Goal: Task Accomplishment & Management: Complete application form

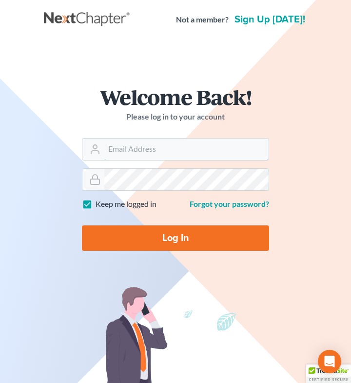
type input "[EMAIL_ADDRESS][DOMAIN_NAME]"
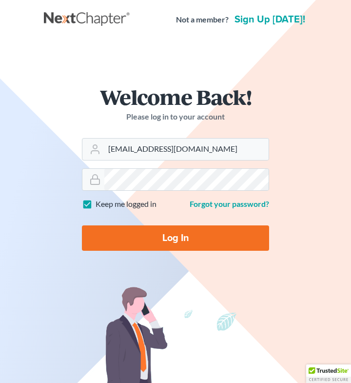
click at [160, 240] on input "Log In" at bounding box center [175, 237] width 187 height 25
type input "Thinking..."
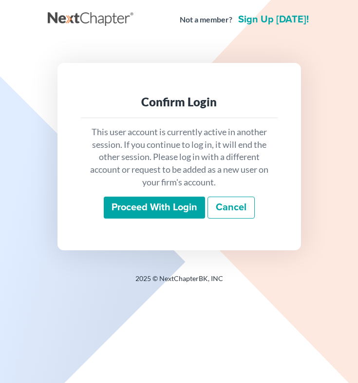
click at [150, 211] on input "Proceed with login" at bounding box center [154, 207] width 101 height 22
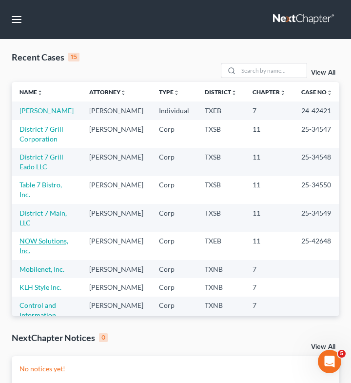
click at [47, 252] on link "NOW Solutions, Inc." at bounding box center [43, 245] width 49 height 18
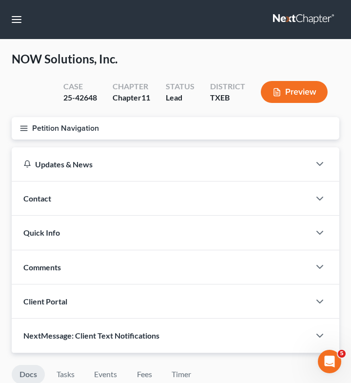
click at [25, 125] on icon "button" at bounding box center [23, 128] width 9 height 9
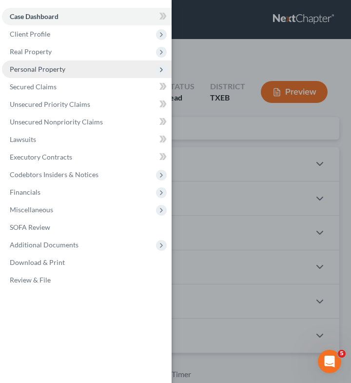
click at [53, 69] on span "Personal Property" at bounding box center [38, 69] width 56 height 8
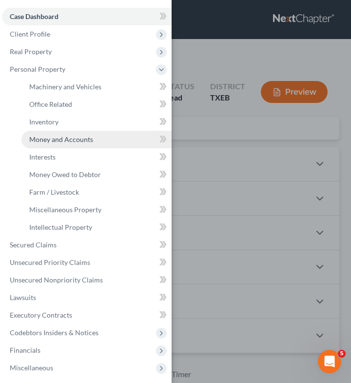
click at [40, 137] on span "Money and Accounts" at bounding box center [61, 139] width 64 height 8
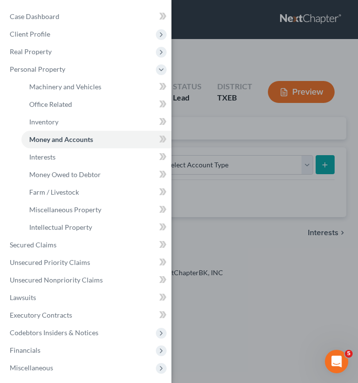
click at [266, 116] on div "Case Dashboard Payments Invoices Payments Payments Credit Report Client Profile" at bounding box center [179, 191] width 358 height 383
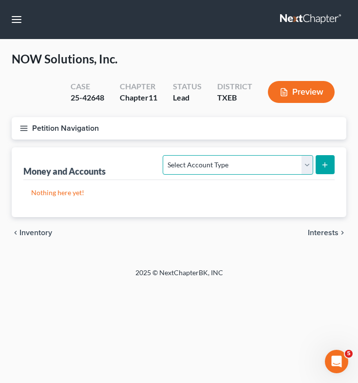
click at [270, 166] on select "Select Account Type Brokerage (A/B: 3, SOFA: 18) Cash on Hand (A/B: 2) Certific…" at bounding box center [238, 164] width 150 height 19
select select "checking"
click at [164, 155] on select "Select Account Type Brokerage (A/B: 3, SOFA: 18) Cash on Hand (A/B: 2) Certific…" at bounding box center [238, 164] width 150 height 19
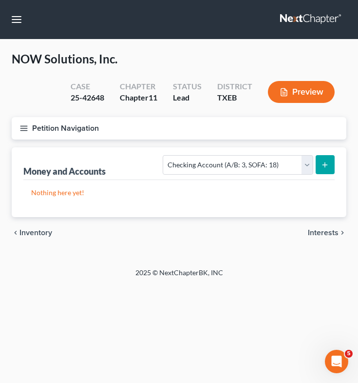
click at [327, 158] on button "submit" at bounding box center [325, 164] width 19 height 19
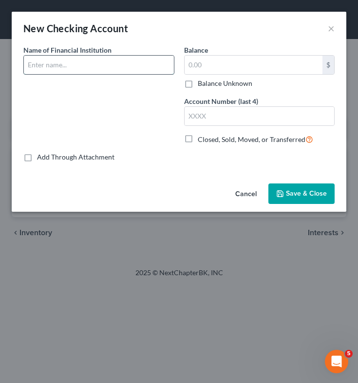
click at [46, 62] on input "text" at bounding box center [99, 65] width 150 height 19
type input "Comerica"
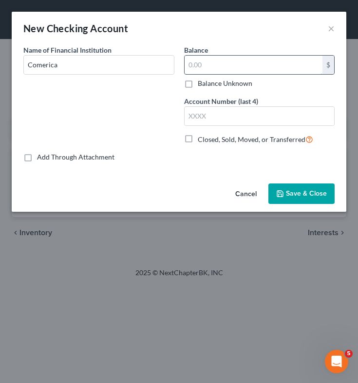
click at [281, 67] on input "text" at bounding box center [254, 65] width 138 height 19
type input "718.50"
click at [247, 109] on input "text" at bounding box center [260, 116] width 150 height 19
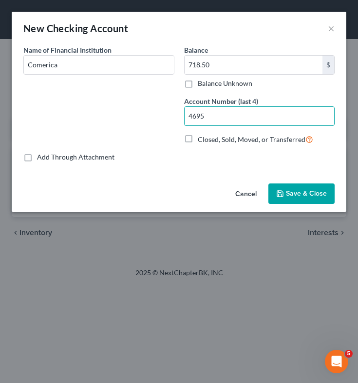
type input "4695"
click at [302, 195] on span "Save & Close" at bounding box center [306, 193] width 41 height 8
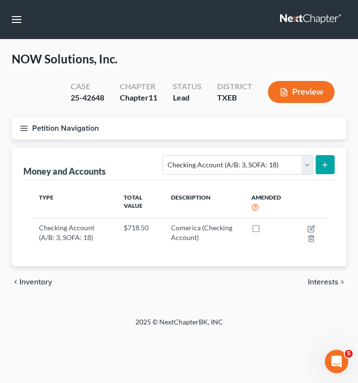
click at [325, 165] on line "submit" at bounding box center [325, 164] width 0 height 4
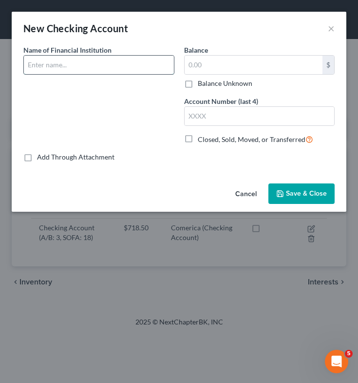
click at [101, 73] on input "text" at bounding box center [99, 65] width 150 height 19
type input "Prosperity"
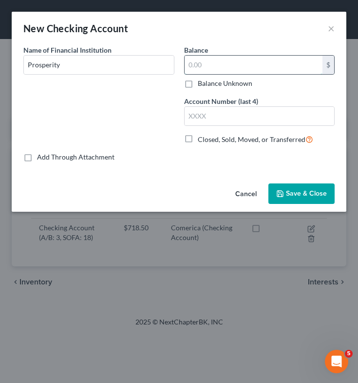
click at [249, 72] on input "text" at bounding box center [254, 65] width 138 height 19
type input "85"
click at [228, 115] on input "text" at bounding box center [260, 116] width 150 height 19
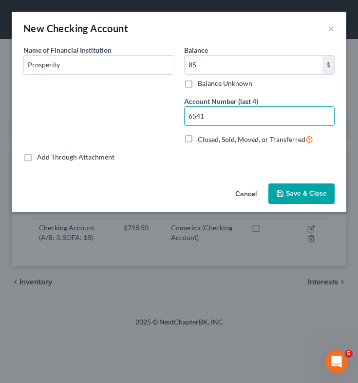
type input "6541"
click at [304, 189] on span "Save & Close" at bounding box center [306, 193] width 41 height 8
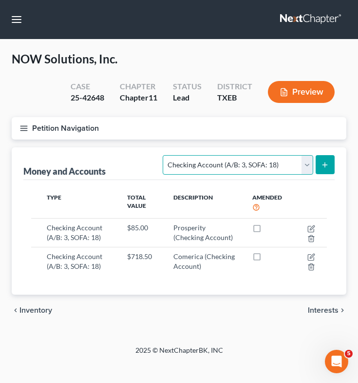
click at [204, 169] on select "Select Account Type Brokerage (A/B: 3, SOFA: 18) Cash on Hand (A/B: 2) Certific…" at bounding box center [238, 164] width 150 height 19
select select "other_cash_equivalents"
click at [164, 155] on select "Select Account Type Brokerage (A/B: 3, SOFA: 18) Cash on Hand (A/B: 2) Certific…" at bounding box center [238, 164] width 150 height 19
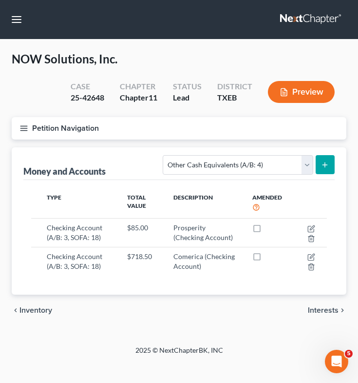
click at [329, 167] on button "submit" at bounding box center [325, 164] width 19 height 19
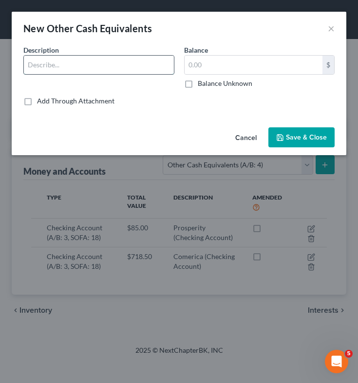
click at [104, 66] on input "text" at bounding box center [99, 65] width 150 height 19
type input "Paypal"
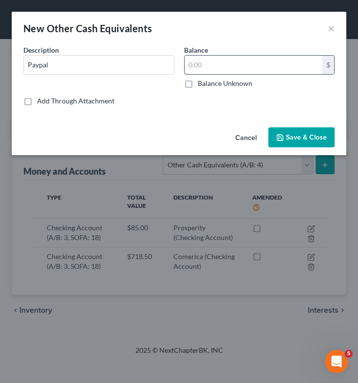
click at [250, 70] on input "text" at bounding box center [254, 65] width 138 height 19
type input "23.90"
click at [296, 142] on button "Save & Close" at bounding box center [302, 137] width 66 height 20
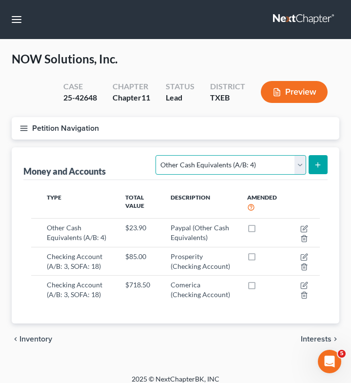
click at [265, 168] on select "Select Account Type Brokerage (A/B: 3, SOFA: 18) Cash on Hand (A/B: 2) Certific…" at bounding box center [230, 164] width 150 height 19
select select "security_deposits"
click at [157, 155] on select "Select Account Type Brokerage (A/B: 3, SOFA: 18) Cash on Hand (A/B: 2) Certific…" at bounding box center [230, 164] width 150 height 19
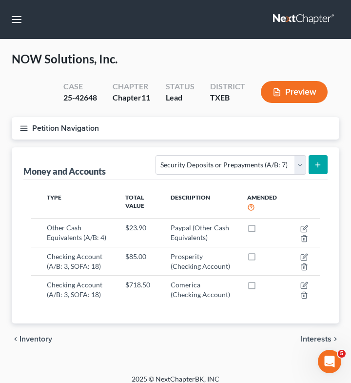
click at [324, 166] on button "submit" at bounding box center [317, 164] width 19 height 19
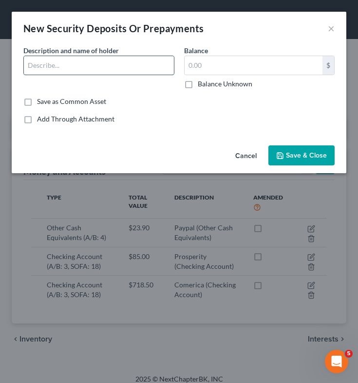
click at [142, 66] on input "text" at bounding box center [99, 65] width 150 height 19
type input "Rent deposits"
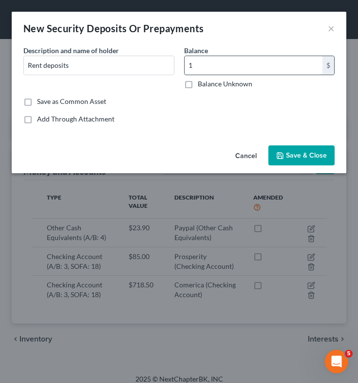
click at [225, 66] on input "1" at bounding box center [254, 65] width 138 height 19
type input "1,386.83"
click at [307, 158] on span "Save & Close" at bounding box center [306, 155] width 41 height 8
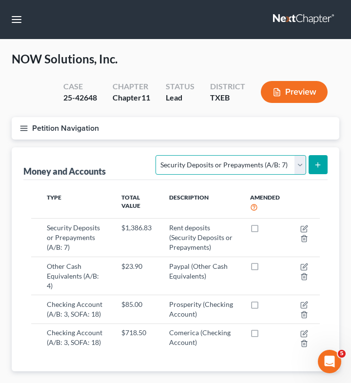
click at [302, 162] on select "Select Account Type Brokerage (A/B: 3, SOFA: 18) Cash on Hand (A/B: 2) Certific…" at bounding box center [230, 164] width 150 height 19
select select "prepayments"
click at [157, 155] on select "Select Account Type Brokerage (A/B: 3, SOFA: 18) Cash on Hand (A/B: 2) Certific…" at bounding box center [230, 164] width 150 height 19
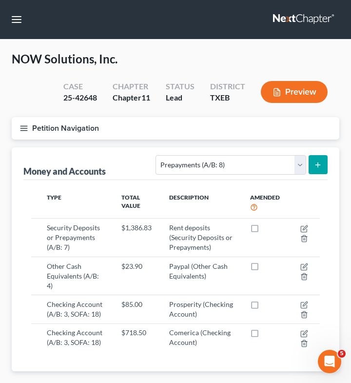
click at [322, 171] on button "submit" at bounding box center [317, 164] width 19 height 19
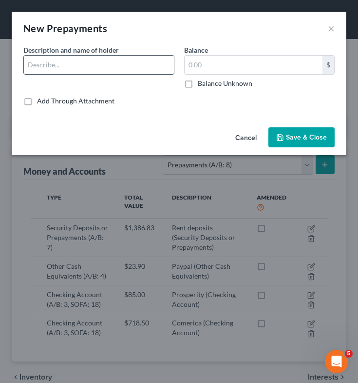
click at [146, 69] on input "text" at bounding box center [99, 65] width 150 height 19
type input "Prepaid - Other"
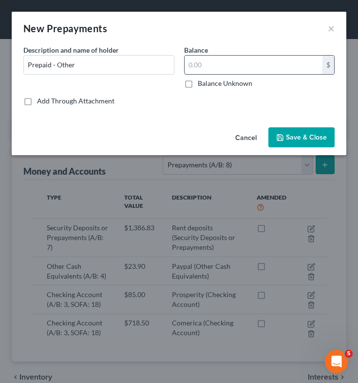
click at [208, 71] on input "text" at bounding box center [254, 65] width 138 height 19
type input "28,149.78"
click at [291, 133] on button "Save & Close" at bounding box center [302, 137] width 66 height 20
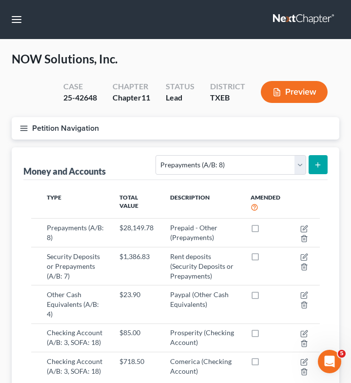
click at [26, 126] on icon "button" at bounding box center [23, 128] width 9 height 9
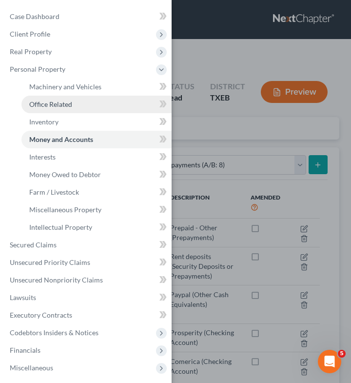
click at [94, 99] on link "Office Related" at bounding box center [96, 105] width 150 height 18
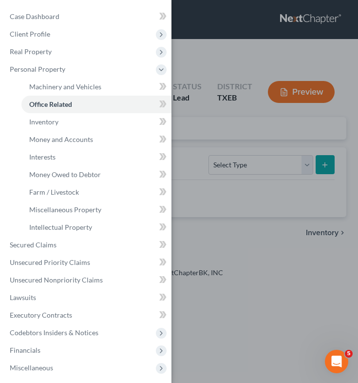
click at [247, 138] on div "Case Dashboard Payments Invoices Payments Payments Credit Report Client Profile" at bounding box center [179, 191] width 358 height 383
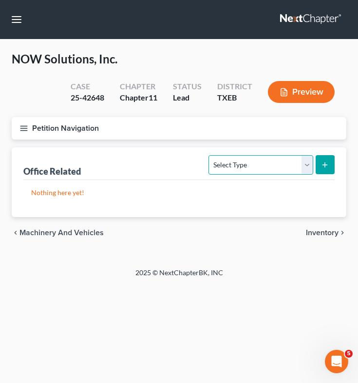
click at [261, 171] on select "Select Type Collectibles (A/B: 42) Office Equipment (A/B: 41) Office Fixtures (…" at bounding box center [261, 164] width 104 height 19
select select "equipment"
click at [210, 155] on select "Select Type Collectibles (A/B: 42) Office Equipment (A/B: 41) Office Fixtures (…" at bounding box center [261, 164] width 104 height 19
click at [325, 161] on icon "submit" at bounding box center [325, 165] width 8 height 8
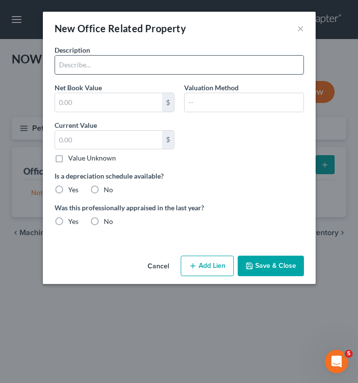
click at [104, 63] on input "text" at bounding box center [179, 65] width 249 height 19
type input "Computer Hardware"
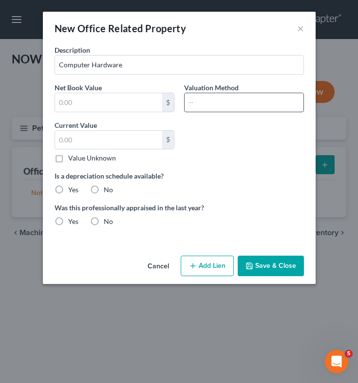
click at [215, 103] on input "text" at bounding box center [244, 102] width 119 height 19
type input "Fair Market Value"
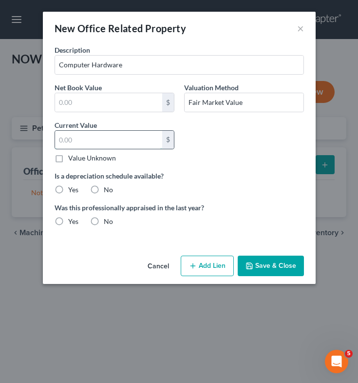
click at [115, 145] on input "text" at bounding box center [108, 140] width 107 height 19
type input "3,432.61"
click at [104, 187] on label "No" at bounding box center [108, 190] width 9 height 10
click at [108, 187] on input "No" at bounding box center [111, 188] width 6 height 6
radio input "true"
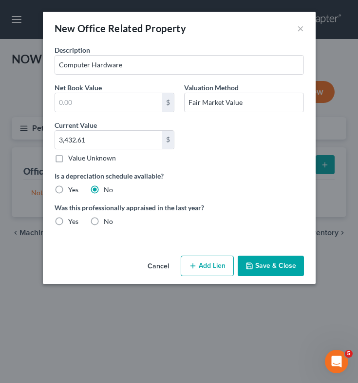
click at [104, 223] on label "No" at bounding box center [108, 221] width 9 height 10
click at [108, 223] on input "No" at bounding box center [111, 219] width 6 height 6
radio input "true"
click at [281, 272] on button "Save & Close" at bounding box center [271, 265] width 66 height 20
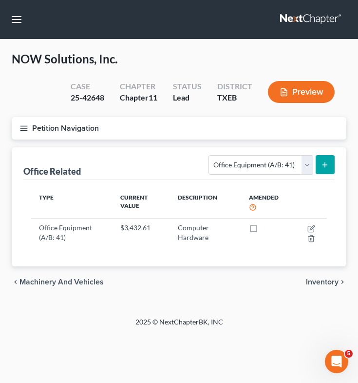
click at [23, 128] on line "button" at bounding box center [23, 128] width 7 height 0
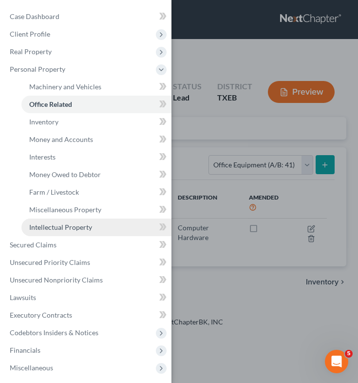
click at [74, 233] on link "Intellectual Property" at bounding box center [96, 227] width 150 height 18
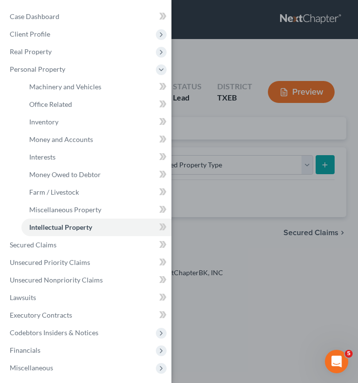
click at [270, 152] on div "Case Dashboard Payments Invoices Payments Payments Credit Report Client Profile" at bounding box center [179, 191] width 358 height 383
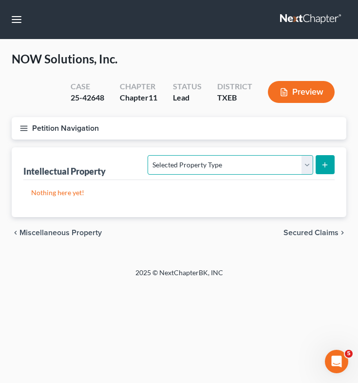
click at [268, 164] on select "Selected Property Type Customer Lists (A/B: 63) Goodwill (A/B: 65) Internet Dom…" at bounding box center [230, 164] width 165 height 19
click at [149, 155] on select "Selected Property Type Customer Lists (A/B: 63) Goodwill (A/B: 65) Internet Dom…" at bounding box center [230, 164] width 165 height 19
click at [285, 166] on select "Selected Property Type Customer Lists (A/B: 63) Goodwill (A/B: 65) Internet Dom…" at bounding box center [230, 164] width 165 height 19
select select "licenses_franchises_royalties"
click at [149, 155] on select "Selected Property Type Customer Lists (A/B: 63) Goodwill (A/B: 65) Internet Dom…" at bounding box center [230, 164] width 165 height 19
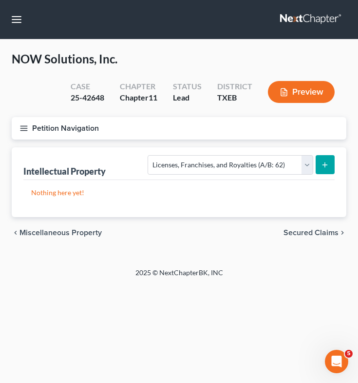
click at [329, 163] on button "submit" at bounding box center [325, 164] width 19 height 19
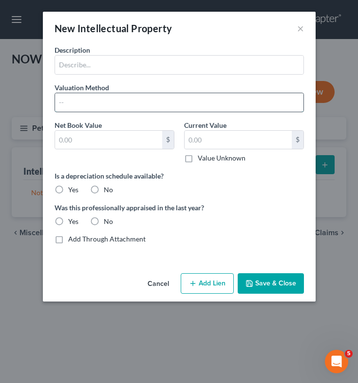
click at [123, 94] on input "text" at bounding box center [179, 102] width 249 height 19
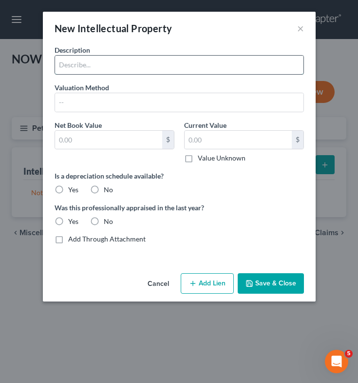
click at [145, 68] on input "text" at bounding box center [179, 65] width 249 height 19
type input "Software licensing"
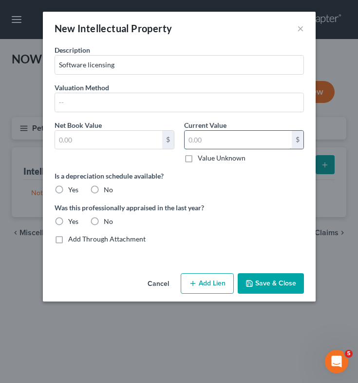
click at [209, 144] on input "text" at bounding box center [238, 140] width 107 height 19
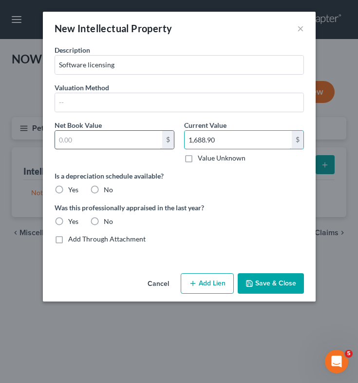
type input "1,688.90"
click at [141, 141] on input "text" at bounding box center [108, 140] width 107 height 19
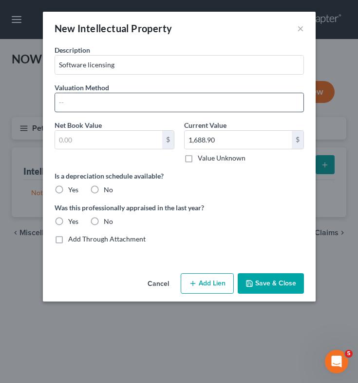
click at [168, 107] on input "text" at bounding box center [179, 102] width 249 height 19
type input "Fair Market Value"
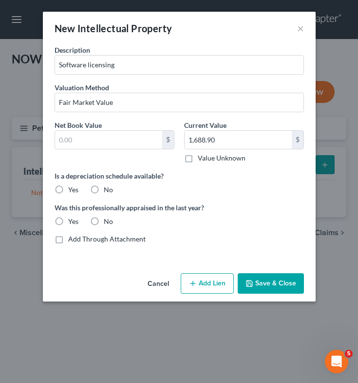
click at [104, 189] on label "No" at bounding box center [108, 190] width 9 height 10
click at [108, 189] on input "No" at bounding box center [111, 188] width 6 height 6
radio input "true"
click at [104, 219] on label "No" at bounding box center [108, 221] width 9 height 10
click at [108, 219] on input "No" at bounding box center [111, 219] width 6 height 6
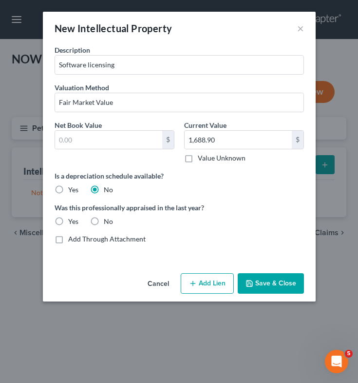
radio input "true"
click at [275, 283] on button "Save & Close" at bounding box center [271, 283] width 66 height 20
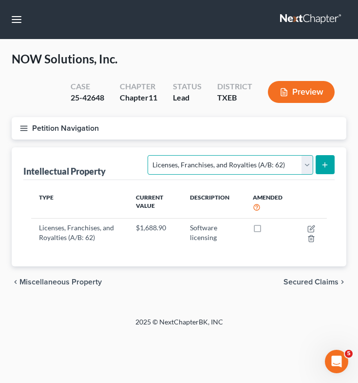
click at [202, 164] on select "Selected Property Type Customer Lists (A/B: 63) Goodwill (A/B: 65) Internet Dom…" at bounding box center [230, 164] width 165 height 19
click at [307, 165] on select "Selected Property Type Customer Lists (A/B: 63) Goodwill (A/B: 65) Internet Dom…" at bounding box center [230, 164] width 165 height 19
select select "patents_copyrights_trade_secrets"
click at [149, 155] on select "Selected Property Type Customer Lists (A/B: 63) Goodwill (A/B: 65) Internet Dom…" at bounding box center [230, 164] width 165 height 19
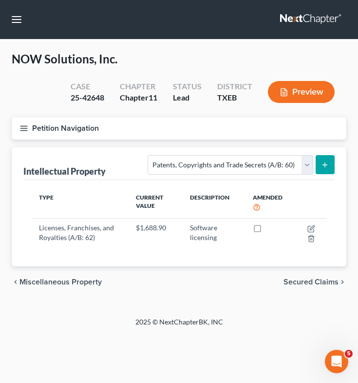
click at [325, 165] on line "submit" at bounding box center [325, 164] width 0 height 4
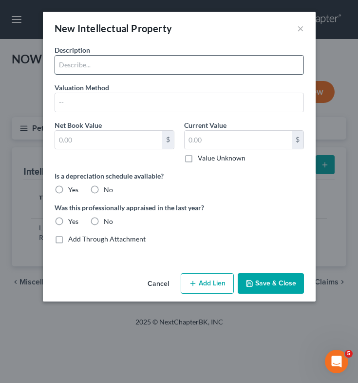
click at [159, 73] on input "text" at bounding box center [179, 65] width 249 height 19
paste input "emPath®"
type input "Patent for emPath®"
click at [213, 146] on input "text" at bounding box center [238, 140] width 107 height 19
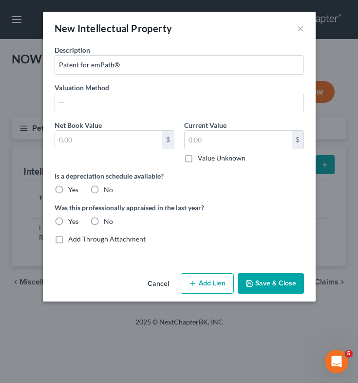
click at [198, 157] on label "Value Unknown" at bounding box center [222, 158] width 48 height 10
click at [202, 157] on input "Value Unknown" at bounding box center [205, 156] width 6 height 6
checkbox input "true"
type input "0.00"
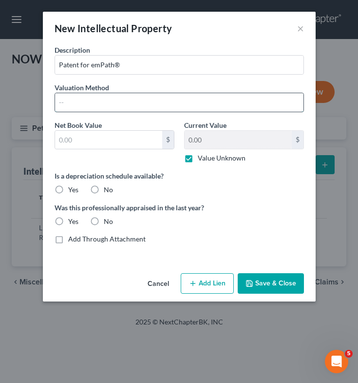
click at [156, 105] on input "text" at bounding box center [179, 102] width 249 height 19
type input "Fair Market Value"
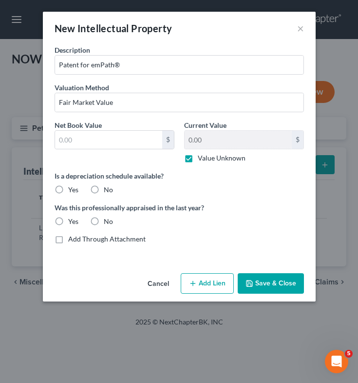
click at [104, 189] on label "No" at bounding box center [108, 190] width 9 height 10
click at [108, 189] on input "No" at bounding box center [111, 188] width 6 height 6
radio input "true"
click at [104, 219] on label "No" at bounding box center [108, 221] width 9 height 10
click at [108, 219] on input "No" at bounding box center [111, 219] width 6 height 6
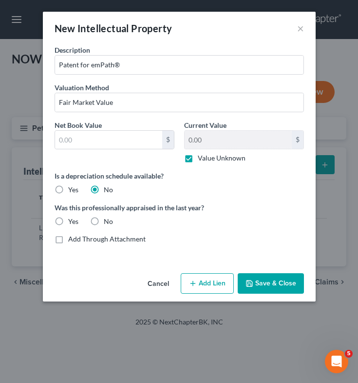
radio input "true"
click at [254, 289] on button "Save & Close" at bounding box center [271, 283] width 66 height 20
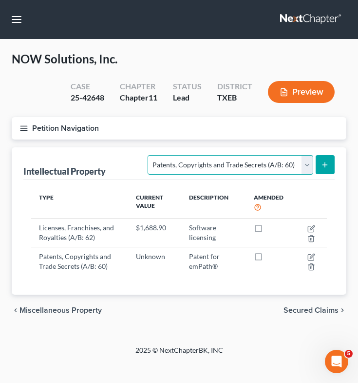
click at [307, 159] on select "Selected Property Type Customer Lists (A/B: 63) Goodwill (A/B: 65) Internet Dom…" at bounding box center [230, 164] width 165 height 19
select select "customer_lists"
click at [149, 155] on select "Selected Property Type Customer Lists (A/B: 63) Goodwill (A/B: 65) Internet Dom…" at bounding box center [230, 164] width 165 height 19
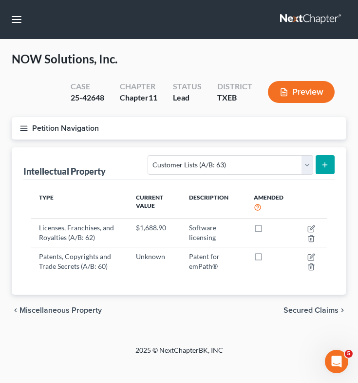
click at [327, 163] on icon "submit" at bounding box center [325, 165] width 8 height 8
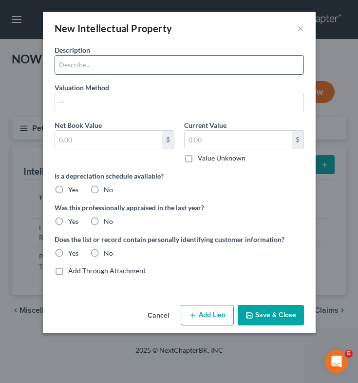
click at [121, 63] on input "text" at bounding box center [179, 65] width 249 height 19
paste input "emPath®"
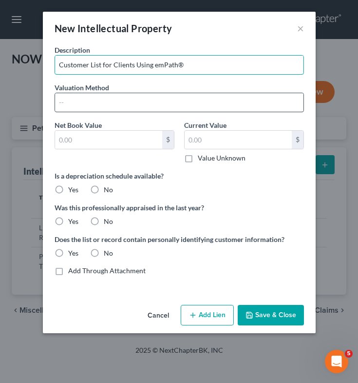
type input "Customer List for Clients Using emPath®"
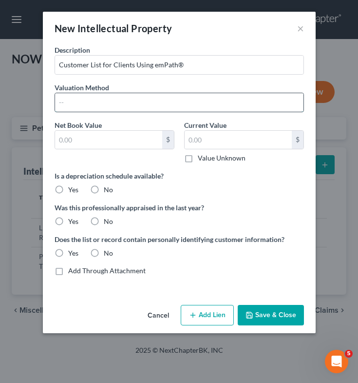
click at [137, 105] on input "text" at bounding box center [179, 102] width 249 height 19
type input "Fair Market Value"
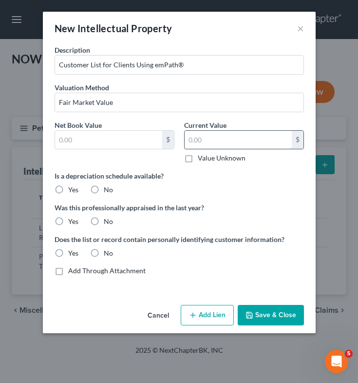
click at [195, 138] on input "text" at bounding box center [238, 140] width 107 height 19
click at [198, 159] on label "Value Unknown" at bounding box center [222, 158] width 48 height 10
click at [202, 159] on input "Value Unknown" at bounding box center [205, 156] width 6 height 6
checkbox input "true"
type input "0.00"
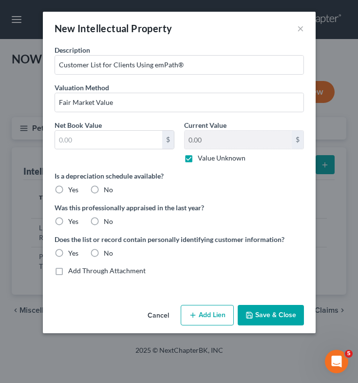
click at [104, 190] on label "No" at bounding box center [108, 190] width 9 height 10
click at [108, 190] on input "No" at bounding box center [111, 188] width 6 height 6
radio input "true"
click at [104, 218] on label "No" at bounding box center [108, 221] width 9 height 10
click at [108, 218] on input "No" at bounding box center [111, 219] width 6 height 6
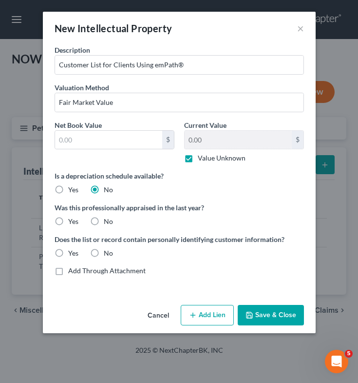
radio input "true"
click at [104, 252] on label "No" at bounding box center [108, 253] width 9 height 10
click at [108, 252] on input "No" at bounding box center [111, 251] width 6 height 6
radio input "true"
click at [275, 312] on button "Save & Close" at bounding box center [271, 315] width 66 height 20
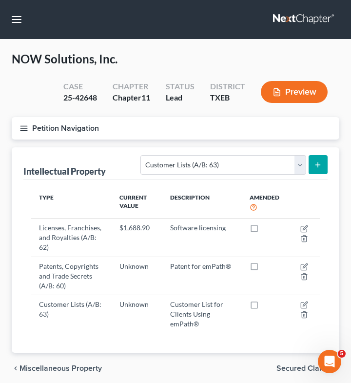
click at [23, 128] on icon "button" at bounding box center [23, 128] width 9 height 9
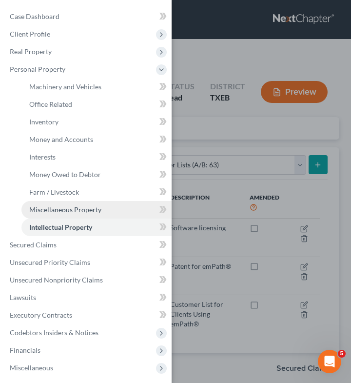
click at [62, 205] on span "Miscellaneous Property" at bounding box center [65, 209] width 72 height 8
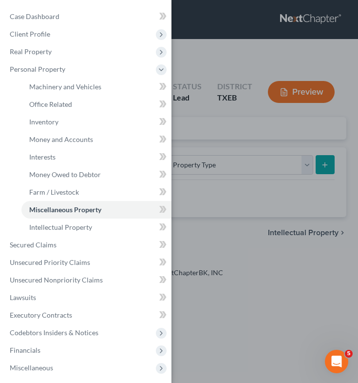
click at [210, 137] on div "Case Dashboard Payments Invoices Payments Payments Credit Report Client Profile" at bounding box center [179, 191] width 358 height 383
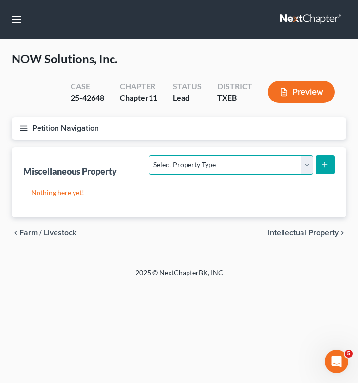
click at [199, 157] on select "Select Property Type Assigned for Creditor Benefit [DATE] (SOFA: 8) Assigned to…" at bounding box center [231, 164] width 164 height 19
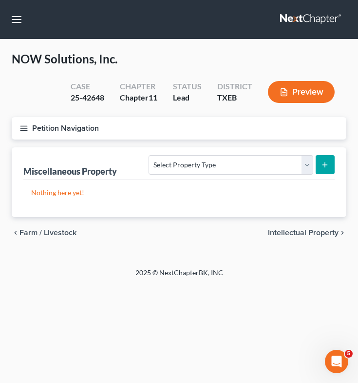
click at [296, 167] on div "Miscellaneous Property Select Property Type Assigned for Creditor Benefit [DATE…" at bounding box center [178, 163] width 311 height 33
click at [24, 128] on line "button" at bounding box center [23, 128] width 7 height 0
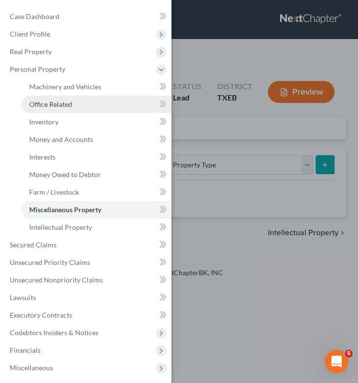
click at [63, 102] on span "Office Related" at bounding box center [50, 104] width 43 height 8
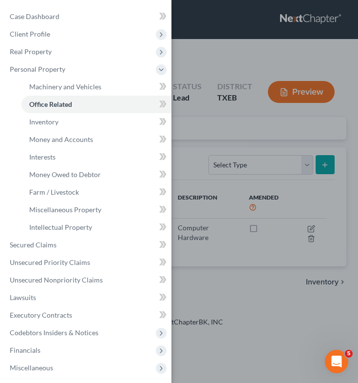
click at [223, 134] on div "Case Dashboard Payments Invoices Payments Payments Credit Report Client Profile" at bounding box center [179, 191] width 358 height 383
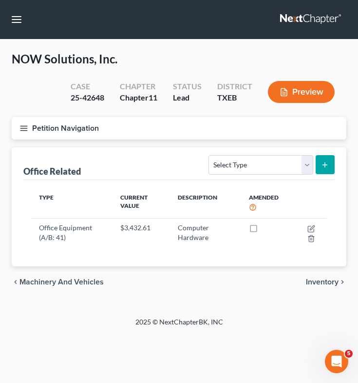
click at [21, 130] on line "button" at bounding box center [23, 130] width 7 height 0
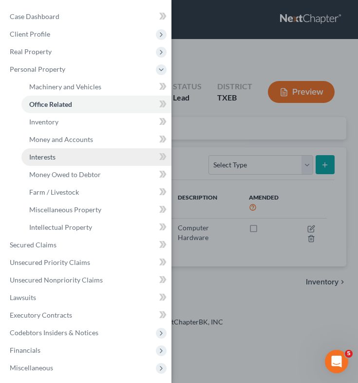
click at [32, 154] on span "Interests" at bounding box center [42, 157] width 26 height 8
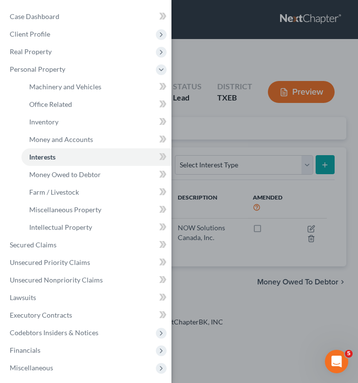
click at [213, 122] on div "Case Dashboard Payments Invoices Payments Payments Credit Report Client Profile" at bounding box center [179, 191] width 358 height 383
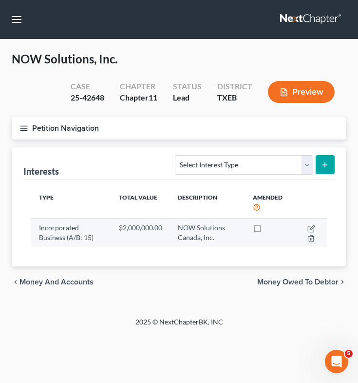
click at [315, 222] on td at bounding box center [310, 232] width 33 height 28
click at [312, 228] on icon "button" at bounding box center [312, 227] width 4 height 4
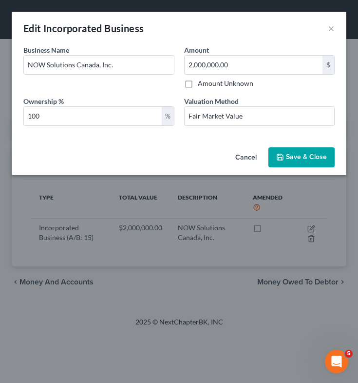
click at [198, 84] on label "Amount Unknown" at bounding box center [226, 83] width 56 height 10
click at [202, 84] on input "Amount Unknown" at bounding box center [205, 81] width 6 height 6
click at [198, 85] on label "Amount Unknown" at bounding box center [226, 83] width 56 height 10
click at [202, 85] on input "Amount Unknown" at bounding box center [205, 81] width 6 height 6
checkbox input "false"
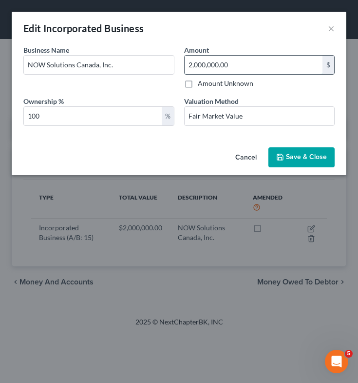
click at [232, 69] on input "2,000,000.00" at bounding box center [254, 65] width 138 height 19
click at [198, 78] on label "Amount Unknown" at bounding box center [226, 83] width 56 height 10
click at [202, 78] on input "Amount Unknown" at bounding box center [205, 81] width 6 height 6
checkbox input "true"
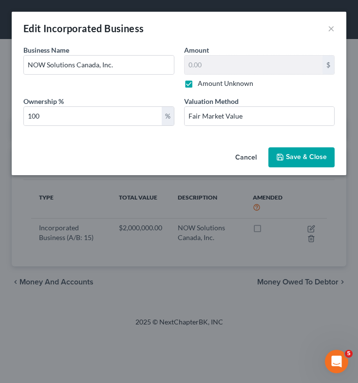
click at [299, 158] on span "Save & Close" at bounding box center [306, 157] width 41 height 8
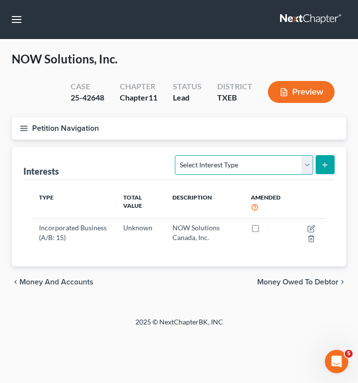
click at [302, 159] on select "Select Interest Type Bond (A/B: 16) Incorporated Business (A/B: 15) Insurance P…" at bounding box center [244, 164] width 138 height 19
click at [24, 130] on icon "button" at bounding box center [23, 128] width 9 height 9
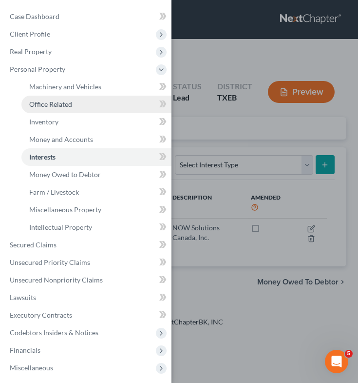
click at [64, 100] on span "Office Related" at bounding box center [50, 104] width 43 height 8
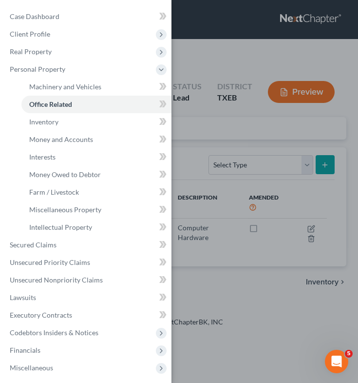
click at [226, 117] on div "Case Dashboard Payments Invoices Payments Payments Credit Report Client Profile" at bounding box center [179, 191] width 358 height 383
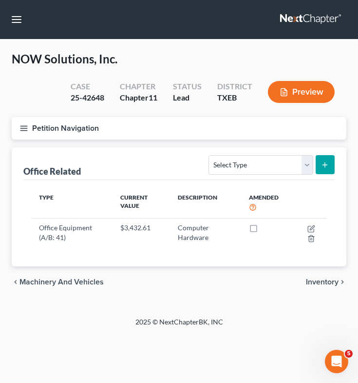
click at [22, 126] on icon "button" at bounding box center [23, 128] width 9 height 9
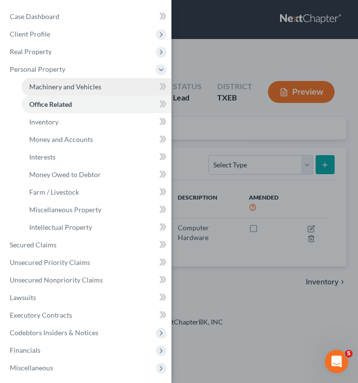
click at [53, 88] on span "Machinery and Vehicles" at bounding box center [65, 86] width 72 height 8
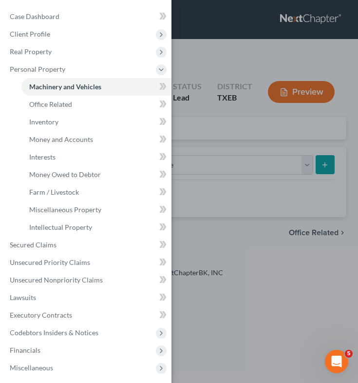
click at [210, 99] on div "Case Dashboard Payments Invoices Payments Payments Credit Report Client Profile" at bounding box center [179, 191] width 358 height 383
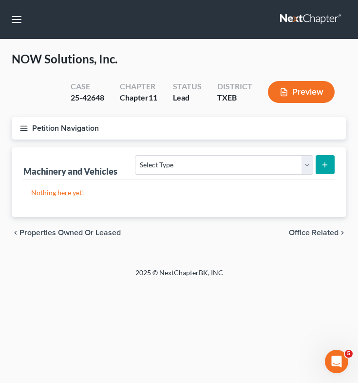
click at [25, 129] on icon "button" at bounding box center [23, 128] width 9 height 9
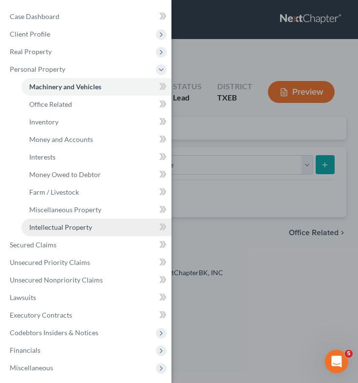
click at [53, 233] on link "Intellectual Property" at bounding box center [96, 227] width 150 height 18
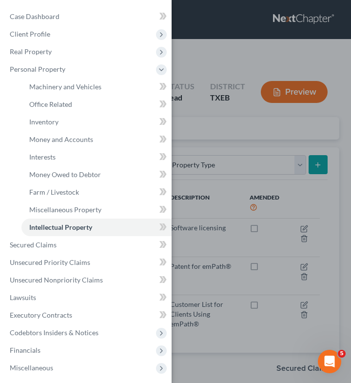
click at [237, 199] on div "Case Dashboard Payments Invoices Payments Payments Credit Report Client Profile" at bounding box center [175, 191] width 351 height 383
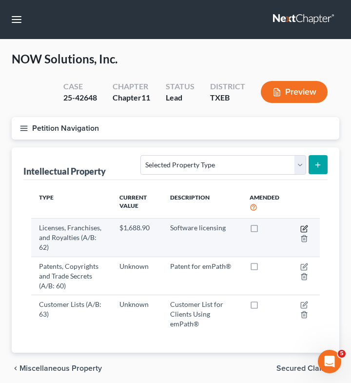
click at [305, 229] on icon "button" at bounding box center [305, 227] width 4 height 4
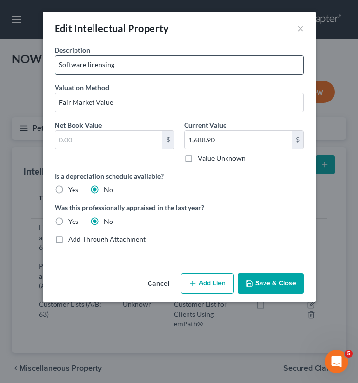
click at [153, 65] on input "Software licensing" at bounding box center [179, 65] width 249 height 19
paste input "emPath®"
click at [113, 66] on input "Software licensingemPath®" at bounding box center [179, 65] width 249 height 19
click at [88, 63] on input "Software licensing of emPath®" at bounding box center [179, 65] width 249 height 19
type input "Software Licensing of emPath®"
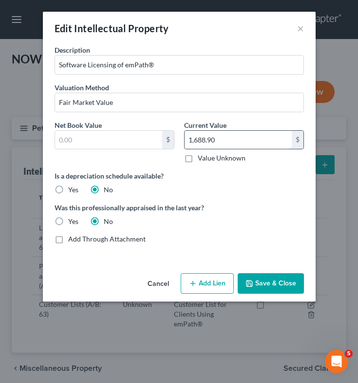
click at [232, 148] on input "1,688.90" at bounding box center [238, 140] width 107 height 19
click at [198, 161] on label "Value Unknown" at bounding box center [222, 158] width 48 height 10
click at [202, 159] on input "Value Unknown" at bounding box center [205, 156] width 6 height 6
checkbox input "true"
type input "0.00"
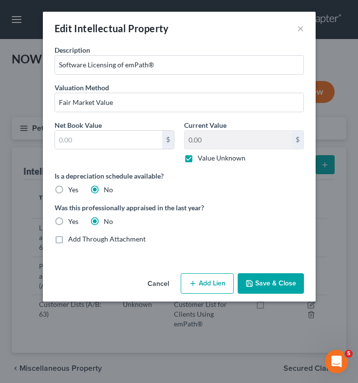
click at [280, 283] on button "Save & Close" at bounding box center [271, 283] width 66 height 20
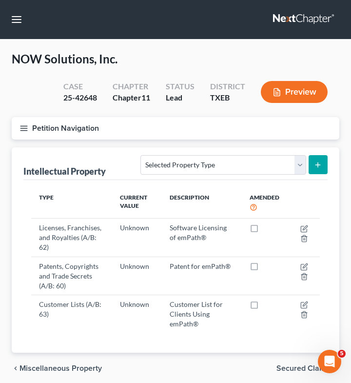
click at [19, 128] on button "Petition Navigation" at bounding box center [175, 128] width 327 height 22
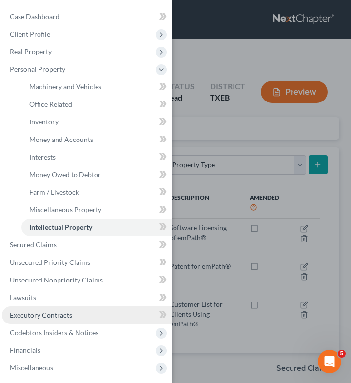
click at [59, 312] on span "Executory Contracts" at bounding box center [41, 314] width 62 height 8
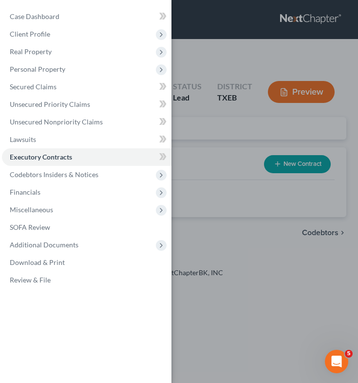
click at [254, 117] on div "Case Dashboard Payments Invoices Payments Payments Credit Report Client Profile" at bounding box center [179, 191] width 358 height 383
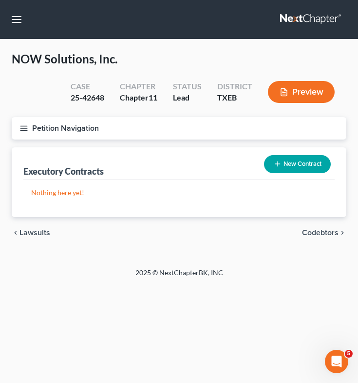
click at [293, 174] on div "New Contract" at bounding box center [297, 164] width 75 height 26
click at [300, 165] on button "New Contract" at bounding box center [297, 164] width 67 height 18
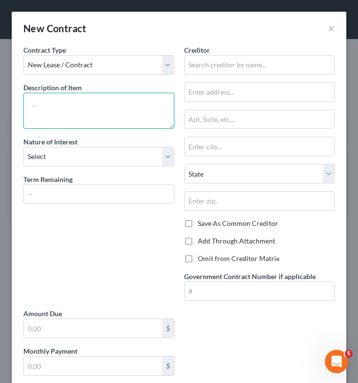
click at [83, 107] on textarea at bounding box center [98, 111] width 151 height 36
type textarea "Vendor Agreement"
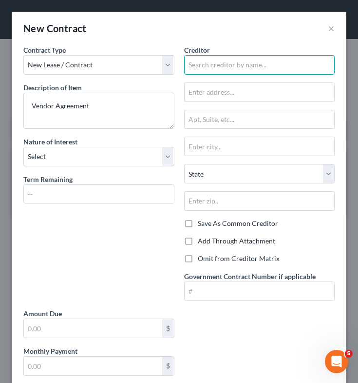
click at [265, 63] on input "text" at bounding box center [259, 64] width 151 height 19
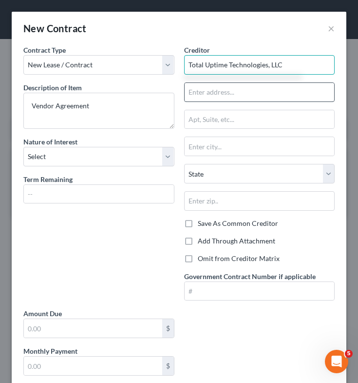
type input "Total Uptime Technologies, LLC"
click at [257, 96] on input "text" at bounding box center [260, 92] width 150 height 19
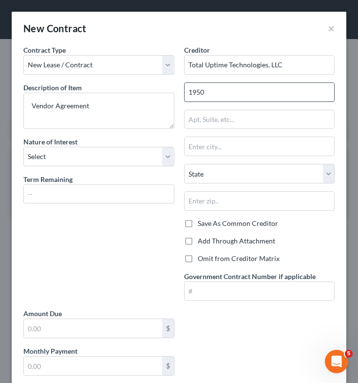
type input "[STREET_ADDRESS]"
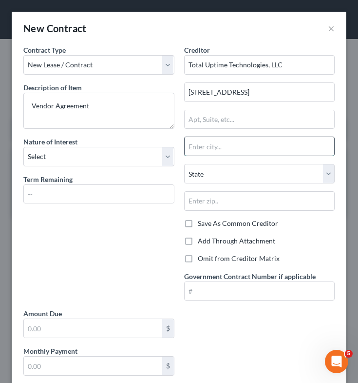
click at [246, 147] on input "text" at bounding box center [260, 146] width 150 height 19
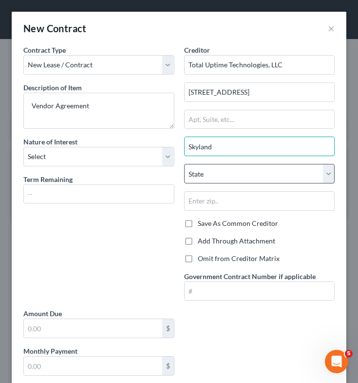
type input "Skyland"
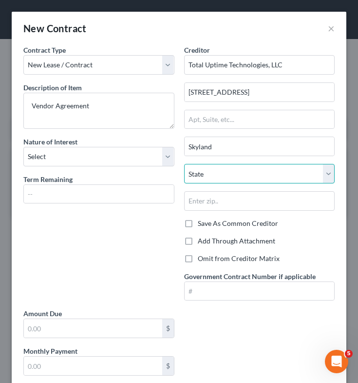
click at [207, 175] on select "State [US_STATE] AK AR AZ CA CO CT DE DC [GEOGRAPHIC_DATA] [GEOGRAPHIC_DATA] GU…" at bounding box center [259, 173] width 151 height 19
select select "28"
click at [184, 164] on select "State [US_STATE] AK AR AZ CA CO CT DE DC [GEOGRAPHIC_DATA] [GEOGRAPHIC_DATA] GU…" at bounding box center [259, 173] width 151 height 19
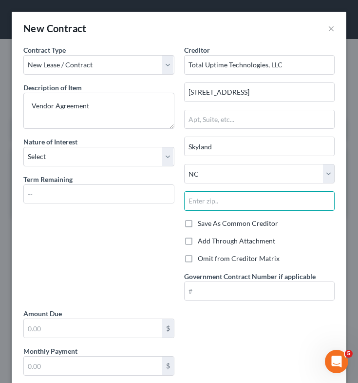
click at [215, 208] on input "text" at bounding box center [259, 200] width 151 height 19
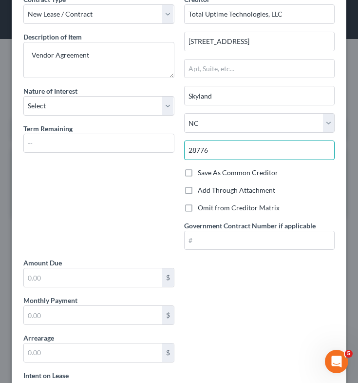
scroll to position [51, 0]
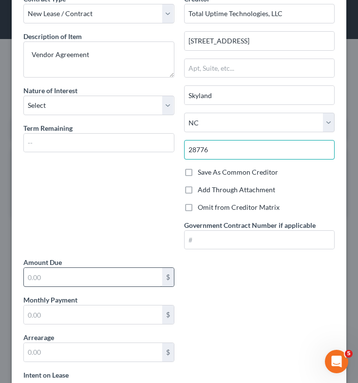
type input "28776"
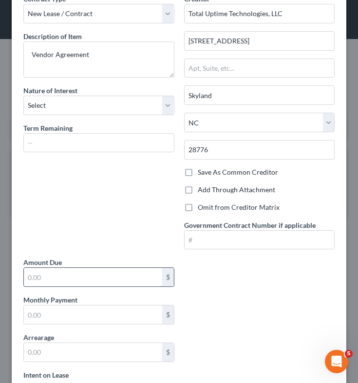
click at [108, 275] on input "text" at bounding box center [93, 277] width 138 height 19
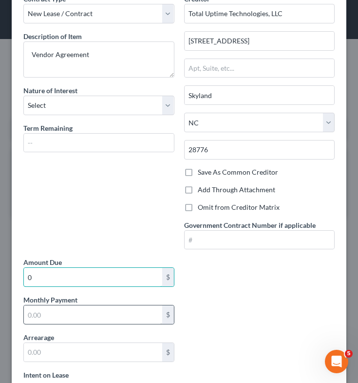
type input "0"
click at [47, 320] on input "text" at bounding box center [93, 314] width 138 height 19
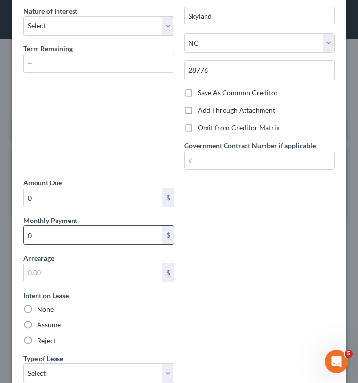
scroll to position [131, 0]
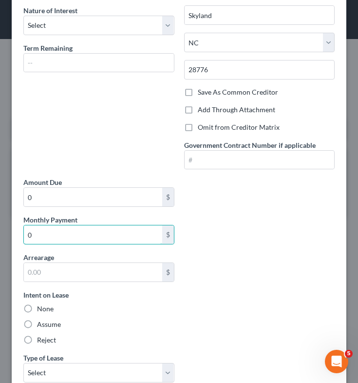
type input "0"
click at [37, 326] on label "Assume" at bounding box center [49, 324] width 24 height 10
click at [41, 326] on input "Assume" at bounding box center [44, 322] width 6 height 6
radio input "true"
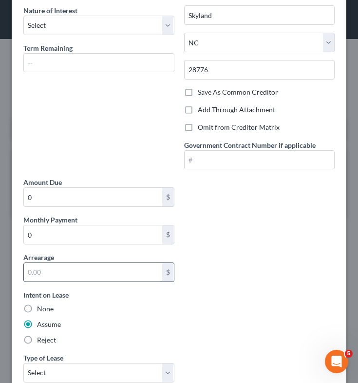
click at [59, 268] on input "text" at bounding box center [93, 272] width 138 height 19
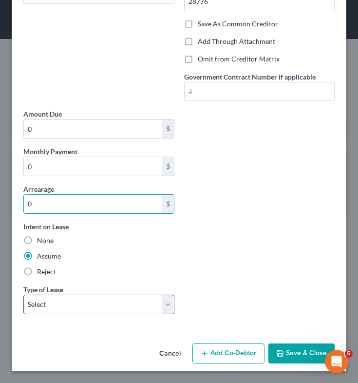
type input "0"
click at [64, 308] on select "Select Real Estate Car Other" at bounding box center [98, 303] width 151 height 19
select select "2"
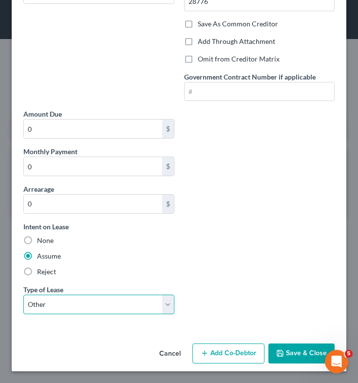
click at [23, 294] on select "Select Real Estate Car Other" at bounding box center [98, 303] width 151 height 19
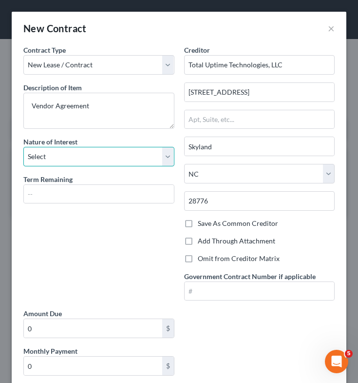
click at [132, 160] on select "Select Purchaser Agent Lessor Lessee" at bounding box center [98, 156] width 151 height 19
select select "3"
click at [23, 147] on select "Select Purchaser Agent Lessor Lessee" at bounding box center [98, 156] width 151 height 19
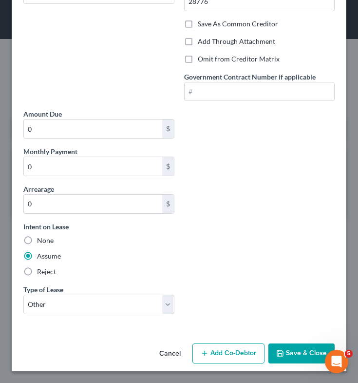
click at [288, 353] on button "Save & Close" at bounding box center [302, 353] width 66 height 20
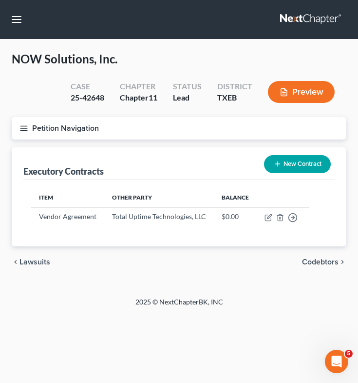
click at [293, 168] on button "New Contract" at bounding box center [297, 164] width 67 height 18
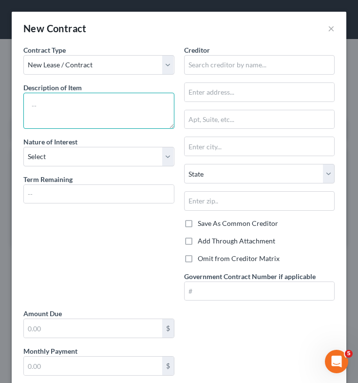
click at [82, 110] on textarea at bounding box center [98, 111] width 151 height 36
type textarea "Master Service Agreement"
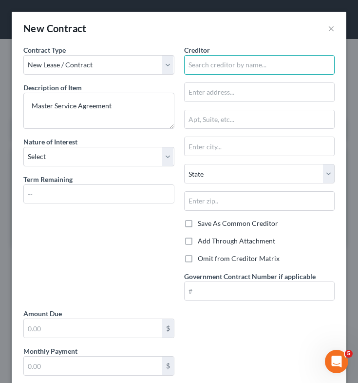
click at [271, 67] on input "text" at bounding box center [259, 64] width 151 height 19
type input "M"
type input "Immedion, LLC"
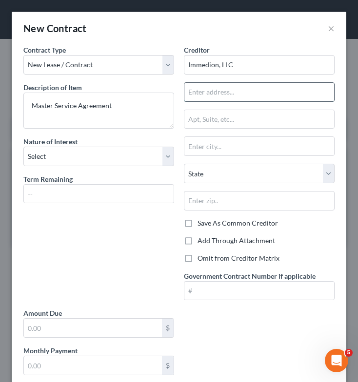
click at [241, 98] on input "text" at bounding box center [259, 92] width 150 height 19
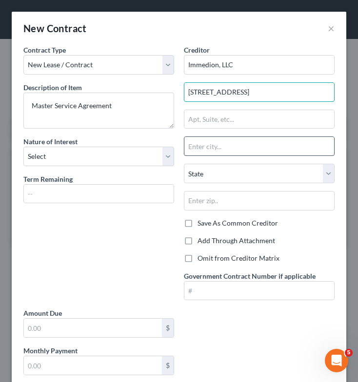
type input "[STREET_ADDRESS]"
click at [233, 148] on input "text" at bounding box center [259, 146] width 150 height 19
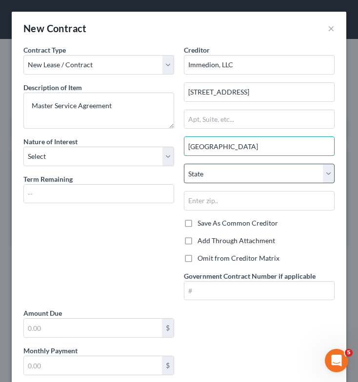
type input "[GEOGRAPHIC_DATA]"
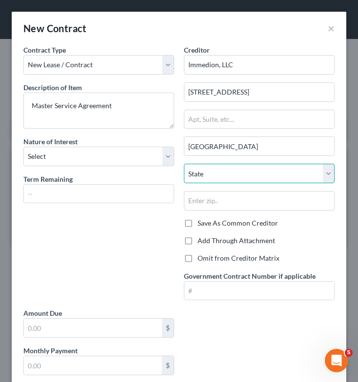
click at [231, 174] on select "State [US_STATE] AK AR AZ CA CO CT DE DC [GEOGRAPHIC_DATA] [GEOGRAPHIC_DATA] GU…" at bounding box center [259, 173] width 151 height 19
select select "42"
click at [184, 164] on select "State [US_STATE] AK AR AZ CA CO CT DE DC [GEOGRAPHIC_DATA] [GEOGRAPHIC_DATA] GU…" at bounding box center [259, 173] width 151 height 19
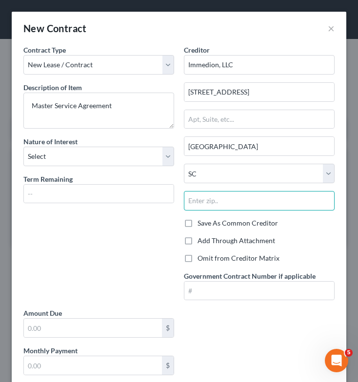
click at [237, 199] on input "text" at bounding box center [259, 200] width 151 height 19
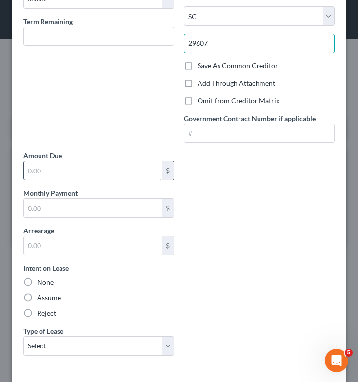
type input "29607"
click at [87, 174] on input "text" at bounding box center [93, 170] width 138 height 19
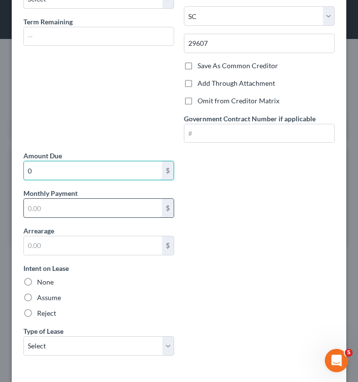
type input "0"
click at [63, 210] on input "text" at bounding box center [93, 208] width 138 height 19
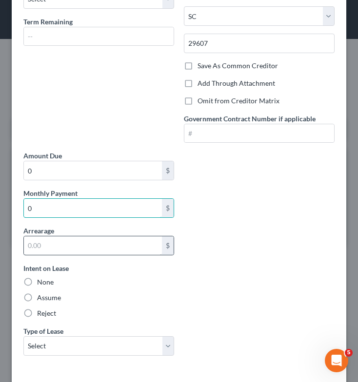
type input "0"
click at [54, 250] on input "text" at bounding box center [93, 245] width 138 height 19
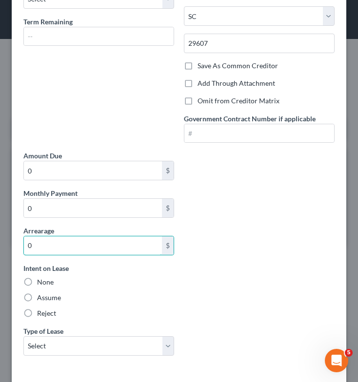
type input "0"
click at [37, 295] on label "Assume" at bounding box center [49, 298] width 24 height 10
click at [41, 295] on input "Assume" at bounding box center [44, 296] width 6 height 6
radio input "true"
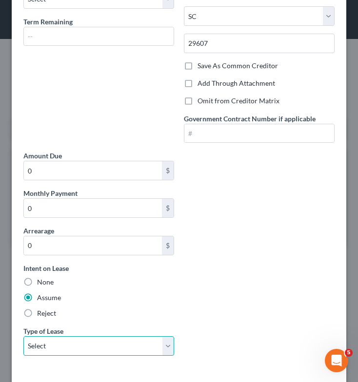
click at [69, 348] on select "Select Real Estate Car Other" at bounding box center [98, 345] width 151 height 19
select select "2"
click at [23, 336] on select "Select Real Estate Car Other" at bounding box center [98, 345] width 151 height 19
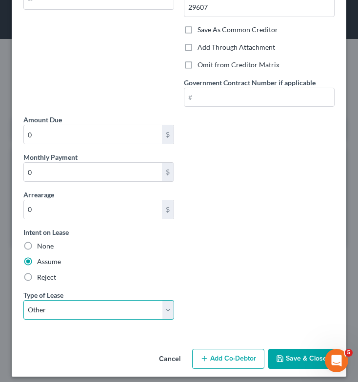
scroll to position [200, 0]
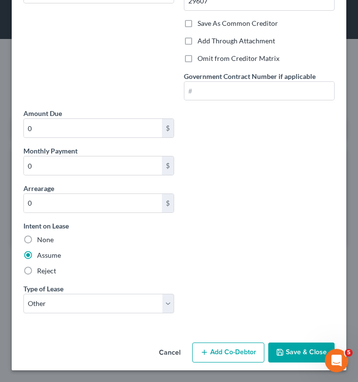
click at [293, 351] on button "Save & Close" at bounding box center [301, 353] width 66 height 20
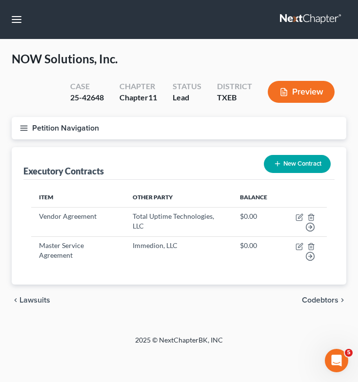
click at [281, 164] on button "New Contract" at bounding box center [297, 164] width 67 height 18
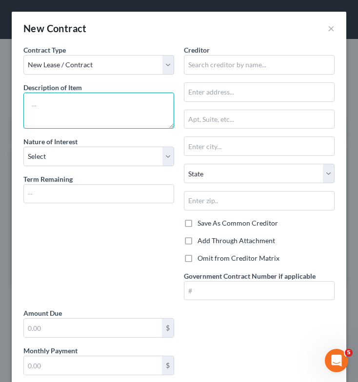
click at [77, 106] on textarea at bounding box center [98, 111] width 151 height 36
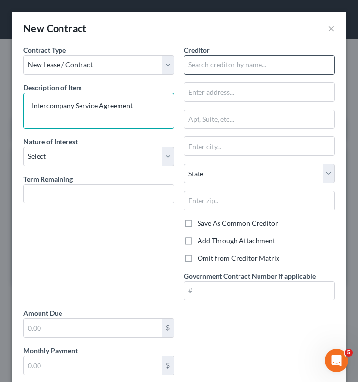
type textarea "Intercompany Service Agreement"
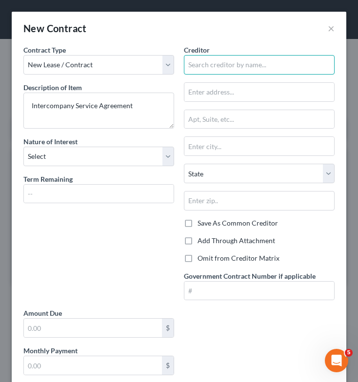
click at [231, 64] on input "text" at bounding box center [259, 64] width 151 height 19
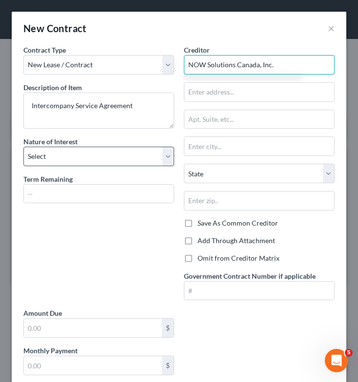
type input "NOW Solutions Canada, Inc."
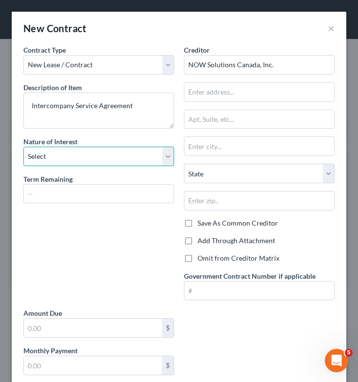
click at [111, 153] on select "Select Purchaser Agent Lessor Lessee" at bounding box center [98, 156] width 151 height 19
select select "2"
click at [23, 147] on select "Select Purchaser Agent Lessor Lessee" at bounding box center [98, 156] width 151 height 19
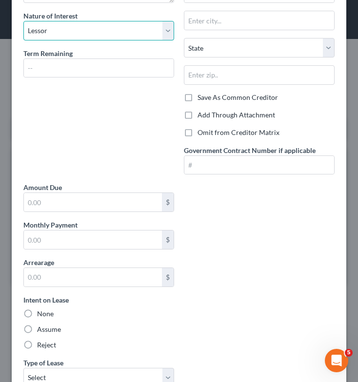
scroll to position [126, 0]
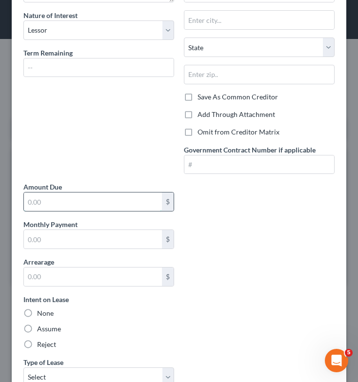
click at [53, 200] on input "text" at bounding box center [93, 201] width 138 height 19
type input "0"
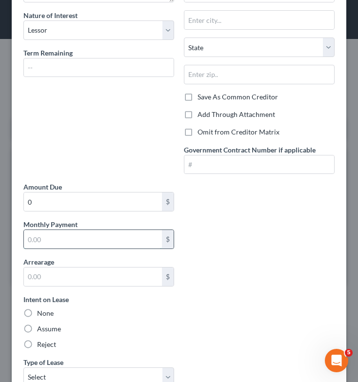
click at [58, 232] on input "text" at bounding box center [93, 239] width 138 height 19
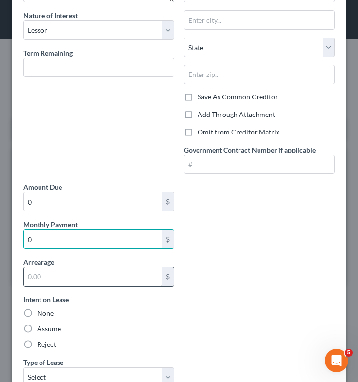
type input "0"
click at [48, 277] on input "text" at bounding box center [93, 277] width 138 height 19
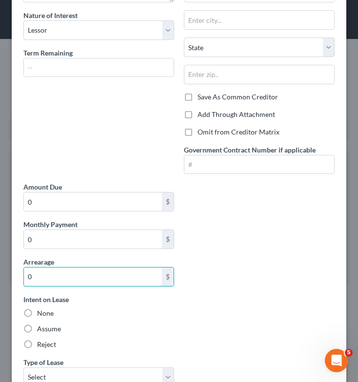
type input "0"
click at [37, 331] on label "Assume" at bounding box center [49, 329] width 24 height 10
click at [41, 330] on input "Assume" at bounding box center [44, 327] width 6 height 6
radio input "true"
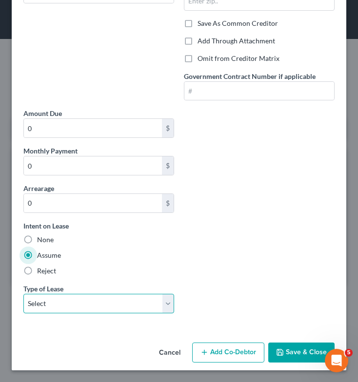
click at [110, 308] on select "Select Real Estate Car Other" at bounding box center [98, 303] width 151 height 19
select select "2"
click at [23, 294] on select "Select Real Estate Car Other" at bounding box center [98, 303] width 151 height 19
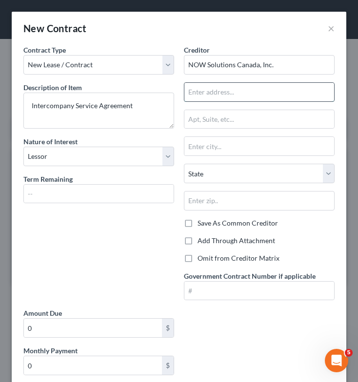
click at [247, 101] on input "text" at bounding box center [259, 92] width 150 height 19
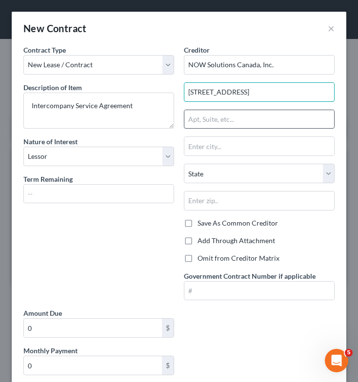
type input "[STREET_ADDRESS]"
click at [246, 118] on input "text" at bounding box center [259, 119] width 150 height 19
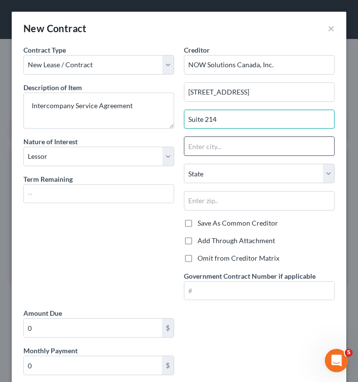
type input "Suite 214"
click at [249, 149] on input "text" at bounding box center [259, 146] width 150 height 19
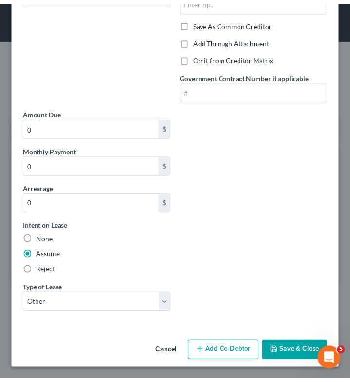
scroll to position [200, 0]
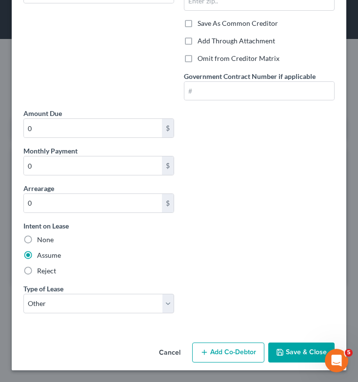
type input "[GEOGRAPHIC_DATA] [GEOGRAPHIC_DATA]"
click at [293, 352] on button "Save & Close" at bounding box center [301, 353] width 66 height 20
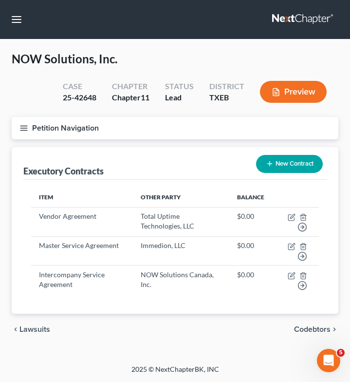
click at [26, 127] on icon "button" at bounding box center [23, 128] width 9 height 9
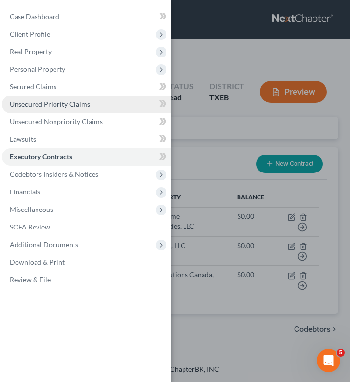
click at [44, 103] on span "Unsecured Priority Claims" at bounding box center [50, 104] width 80 height 8
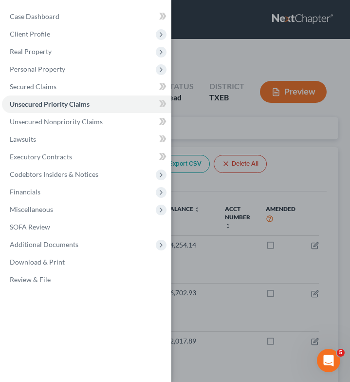
click at [294, 118] on div "Case Dashboard Payments Invoices Payments Payments Credit Report Client Profile" at bounding box center [175, 191] width 350 height 382
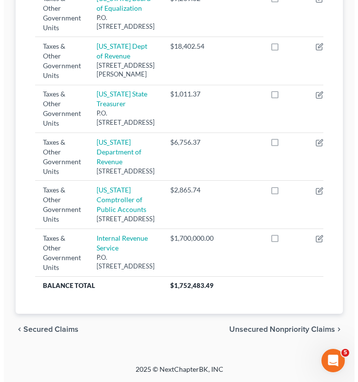
scroll to position [684, 0]
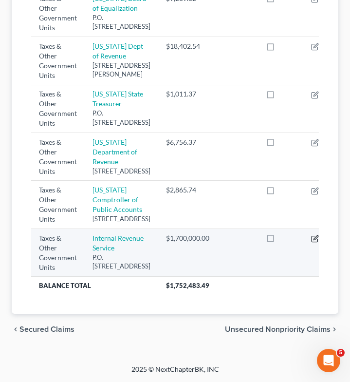
click at [311, 243] on icon "button" at bounding box center [315, 239] width 8 height 8
select select "0"
select select "39"
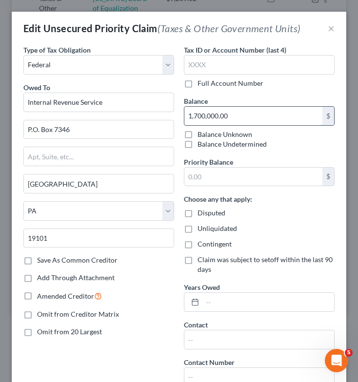
click at [229, 120] on input "1,700,000.00" at bounding box center [253, 116] width 138 height 19
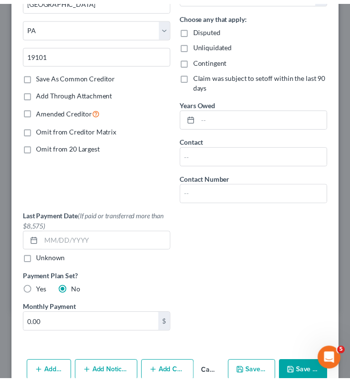
scroll to position [232, 0]
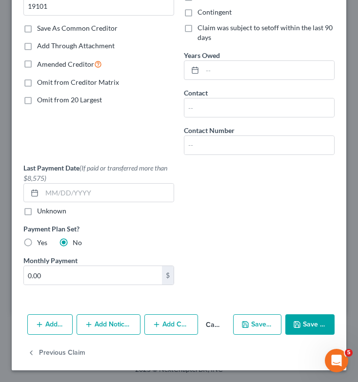
type input "615,876.92"
click at [302, 325] on button "Save & Close" at bounding box center [309, 324] width 49 height 20
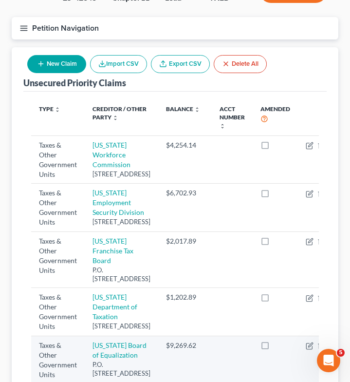
scroll to position [0, 0]
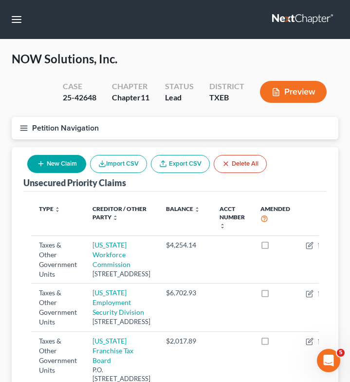
click at [23, 129] on icon "button" at bounding box center [23, 128] width 9 height 9
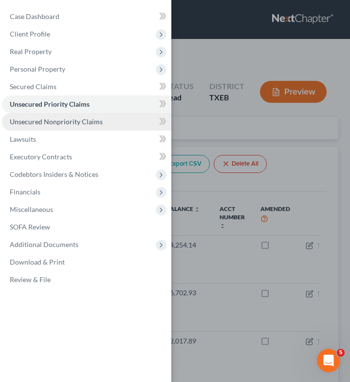
click at [37, 123] on span "Unsecured Nonpriority Claims" at bounding box center [56, 121] width 93 height 8
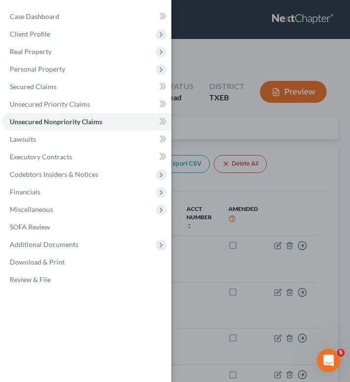
click at [204, 120] on div "Case Dashboard Payments Invoices Payments Payments Credit Report Client Profile" at bounding box center [175, 191] width 350 height 382
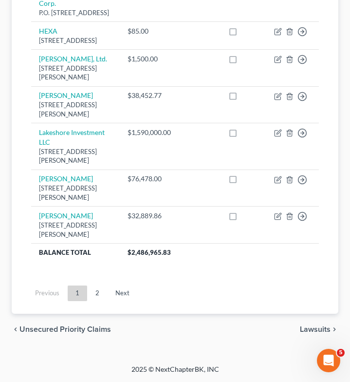
scroll to position [1218, 0]
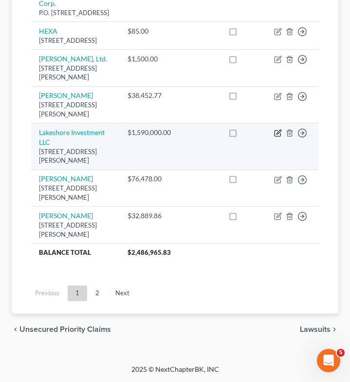
click at [275, 137] on icon "button" at bounding box center [278, 133] width 8 height 8
select select "4"
select select "11"
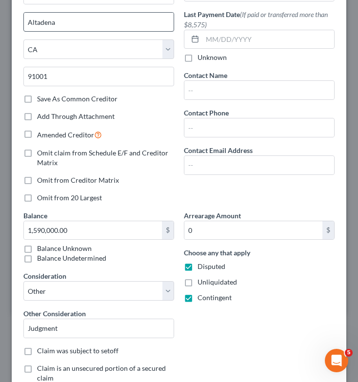
scroll to position [133, 0]
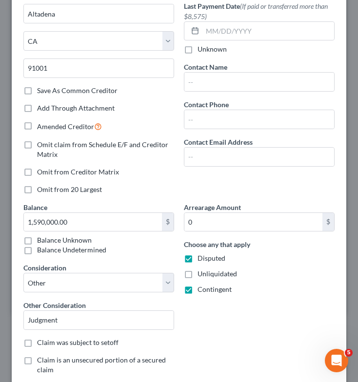
click at [197, 273] on label "Unliquidated" at bounding box center [216, 274] width 39 height 10
click at [201, 273] on input "Unliquidated" at bounding box center [204, 272] width 6 height 6
checkbox input "true"
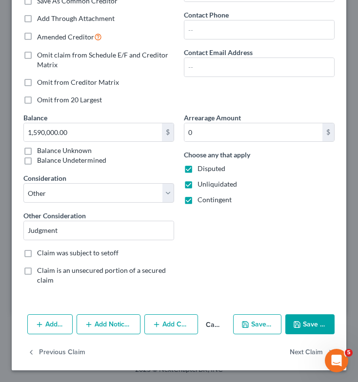
click at [304, 324] on button "Save & Close" at bounding box center [309, 324] width 49 height 20
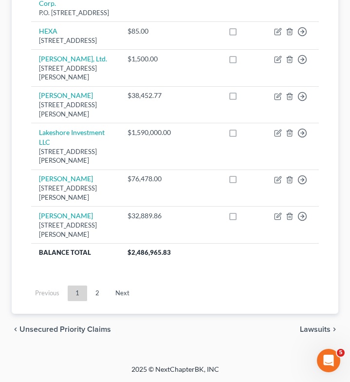
scroll to position [1320, 0]
click at [99, 301] on link "2" at bounding box center [97, 294] width 19 height 16
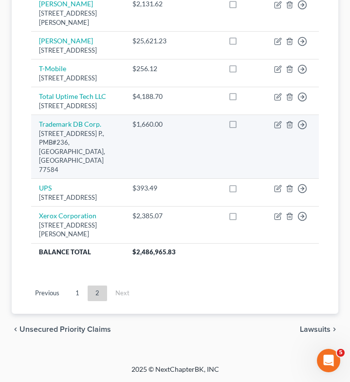
scroll to position [738, 0]
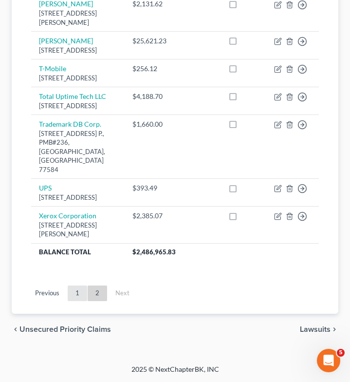
click at [74, 292] on link "1" at bounding box center [77, 294] width 19 height 16
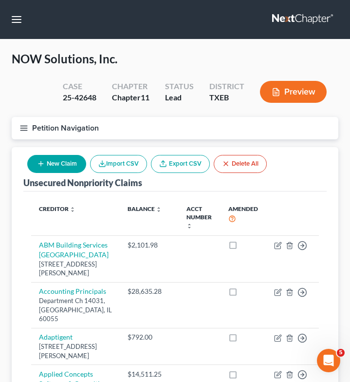
scroll to position [90, 0]
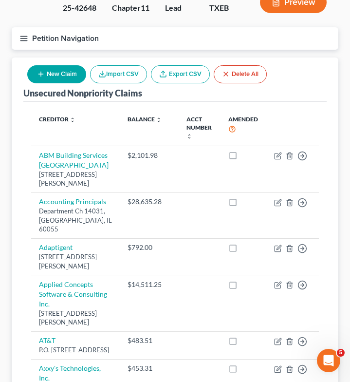
click at [25, 35] on icon "button" at bounding box center [23, 38] width 9 height 9
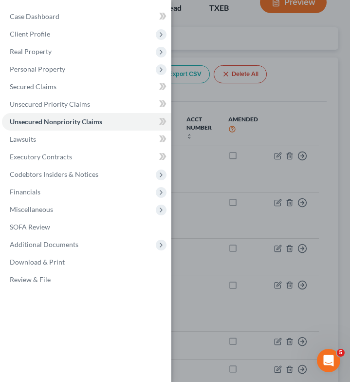
click at [290, 111] on div "Case Dashboard Payments Invoices Payments Payments Credit Report Client Profile" at bounding box center [175, 191] width 350 height 382
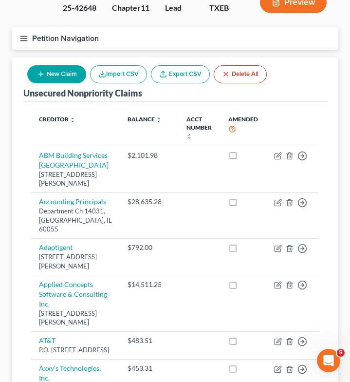
click at [24, 38] on icon "button" at bounding box center [23, 38] width 9 height 9
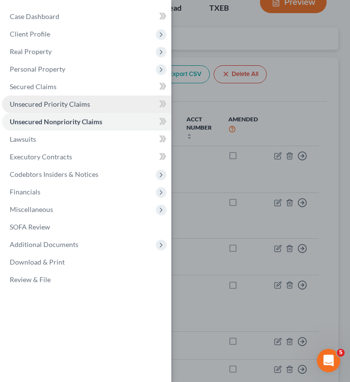
click at [42, 106] on span "Unsecured Priority Claims" at bounding box center [50, 104] width 80 height 8
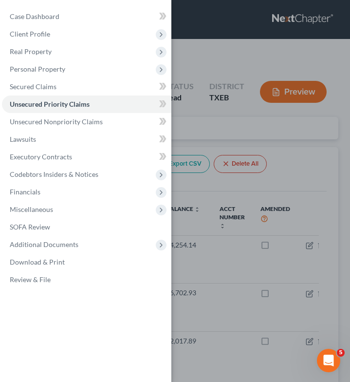
click at [252, 135] on div "Case Dashboard Payments Invoices Payments Payments Credit Report Client Profile" at bounding box center [175, 191] width 350 height 382
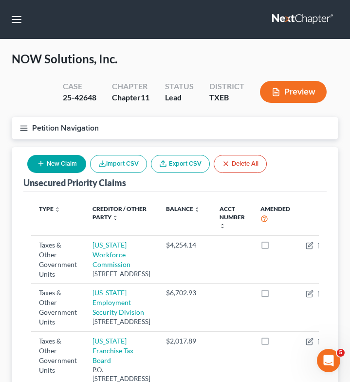
click at [50, 165] on button "New Claim" at bounding box center [56, 164] width 59 height 18
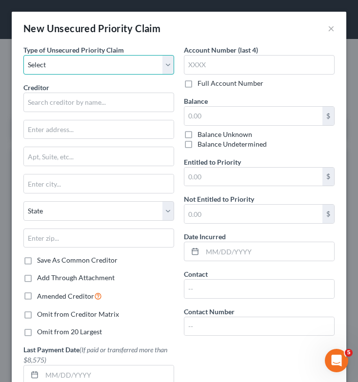
click at [123, 61] on select "Select Taxes & Other Government Units Domestic Support Obligations Extensions o…" at bounding box center [98, 64] width 151 height 19
select select "0"
click at [23, 55] on select "Select Taxes & Other Government Units Domestic Support Obligations Extensions o…" at bounding box center [98, 64] width 151 height 19
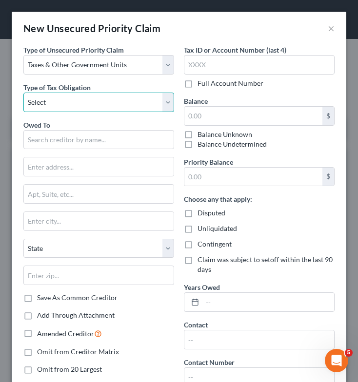
click at [120, 103] on select "Select Federal City State Franchise Tax Board Other" at bounding box center [98, 102] width 151 height 19
select select "2"
click at [23, 93] on select "Select Federal City State Franchise Tax Board Other" at bounding box center [98, 102] width 151 height 19
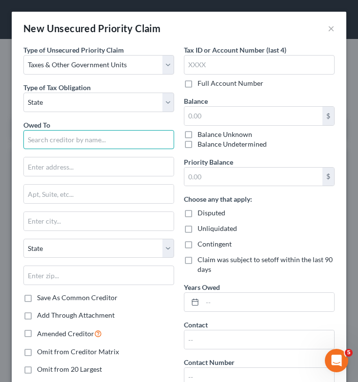
click at [119, 143] on input "text" at bounding box center [98, 139] width 151 height 19
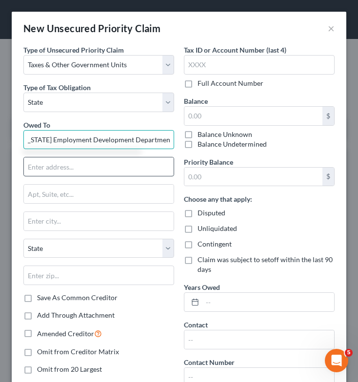
type input "[US_STATE] Employment Development Department"
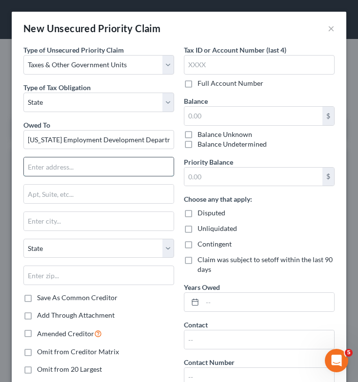
click at [111, 172] on input "text" at bounding box center [99, 166] width 150 height 19
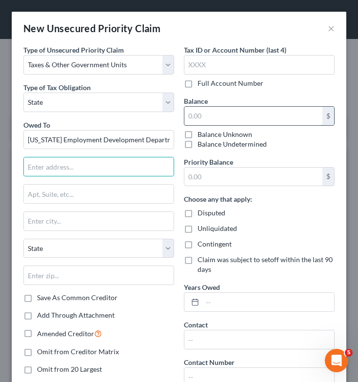
click at [238, 113] on input "text" at bounding box center [253, 116] width 138 height 19
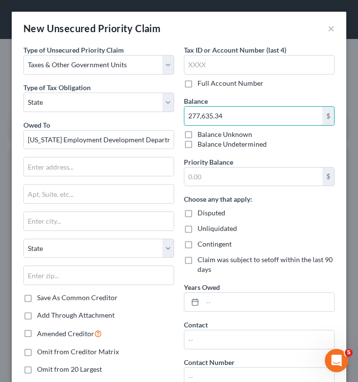
type input "277,635.34"
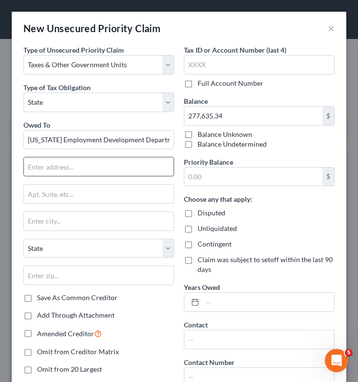
click at [46, 171] on input "text" at bounding box center [99, 166] width 150 height 19
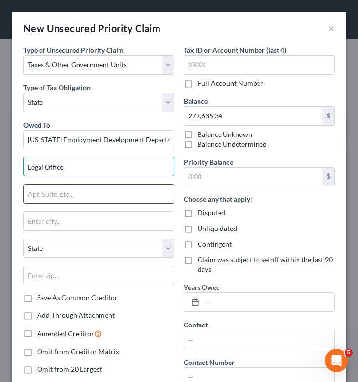
type input "Legal Office"
click at [50, 194] on input "text" at bounding box center [99, 194] width 150 height 19
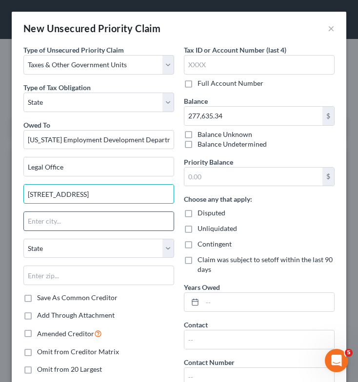
type input "[STREET_ADDRESS]"
click at [44, 224] on input "text" at bounding box center [99, 221] width 150 height 19
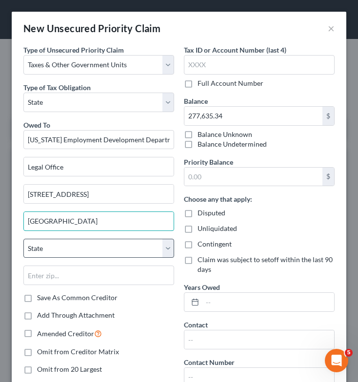
type input "[GEOGRAPHIC_DATA]"
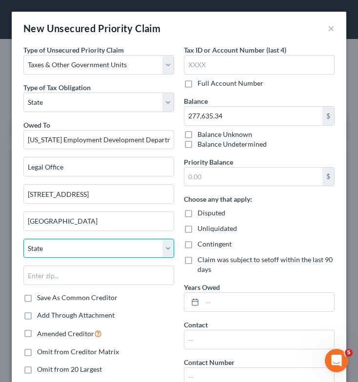
click at [51, 249] on select "State [US_STATE] AK AR AZ CA CO CT DE DC [GEOGRAPHIC_DATA] [GEOGRAPHIC_DATA] GU…" at bounding box center [98, 248] width 151 height 19
select select "4"
click at [23, 239] on select "State [US_STATE] AK AR AZ CA CO CT DE DC [GEOGRAPHIC_DATA] [GEOGRAPHIC_DATA] GU…" at bounding box center [98, 248] width 151 height 19
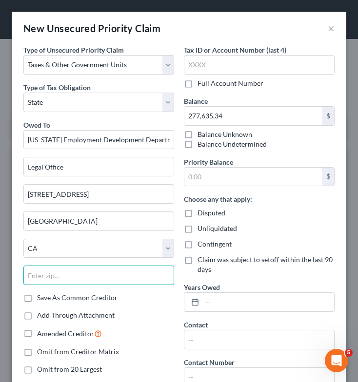
click at [69, 271] on input "text" at bounding box center [98, 275] width 151 height 19
type input "95814"
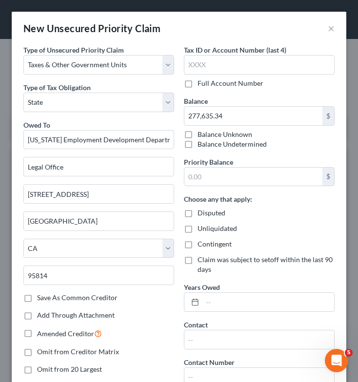
click at [109, 261] on div "State [US_STATE] AK AR AZ CA CO CT DE DC [GEOGRAPHIC_DATA] [GEOGRAPHIC_DATA] GU…" at bounding box center [99, 266] width 160 height 55
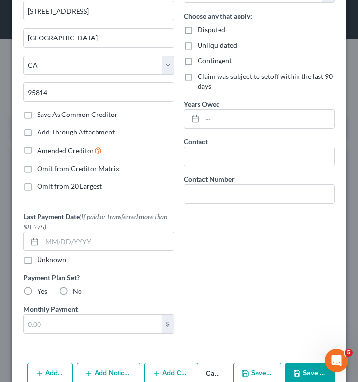
scroll to position [204, 0]
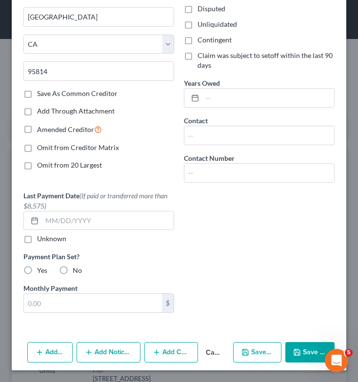
click at [73, 273] on label "No" at bounding box center [77, 271] width 9 height 10
click at [77, 272] on input "No" at bounding box center [80, 269] width 6 height 6
radio input "true"
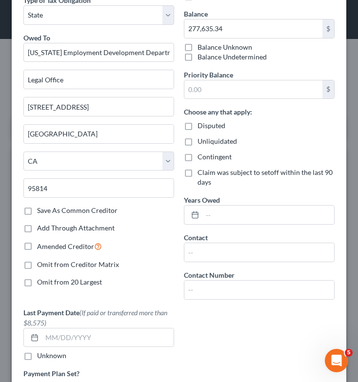
scroll to position [0, 0]
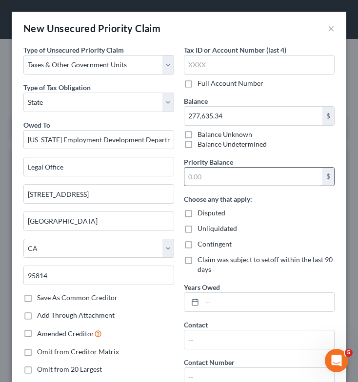
click at [206, 175] on input "text" at bounding box center [253, 177] width 138 height 19
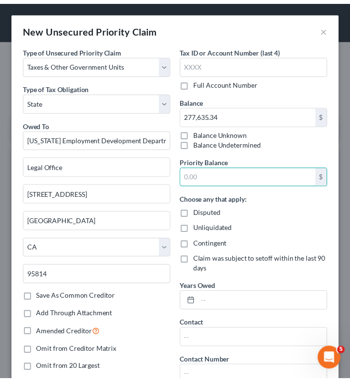
scroll to position [204, 0]
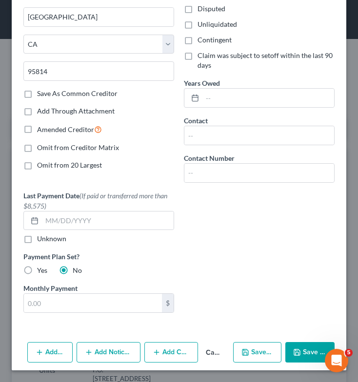
click at [307, 348] on button "Save & Close" at bounding box center [309, 352] width 49 height 20
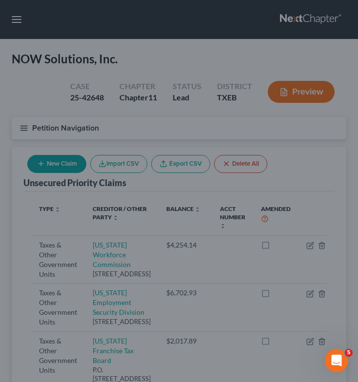
type input "0.00"
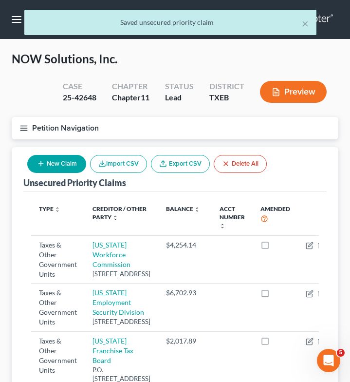
click at [297, 170] on div "Unsecured Priority Claims New Claim Import CSV Export CSV Delete All" at bounding box center [175, 169] width 304 height 44
click at [21, 133] on button "Petition Navigation" at bounding box center [175, 128] width 327 height 22
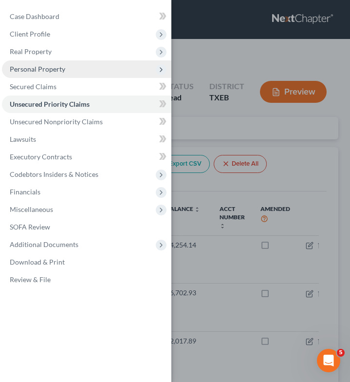
click at [77, 67] on span "Personal Property" at bounding box center [87, 69] width 170 height 18
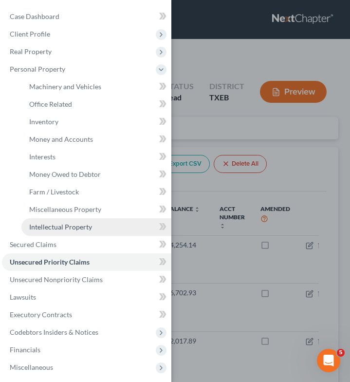
click at [81, 226] on span "Intellectual Property" at bounding box center [60, 227] width 63 height 8
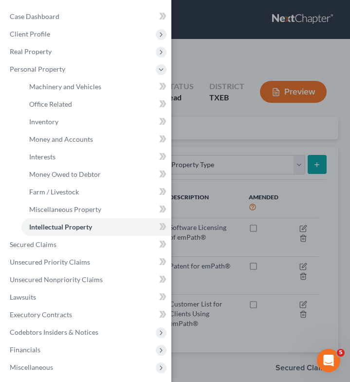
click at [191, 222] on div "Case Dashboard Payments Invoices Payments Payments Credit Report Client Profile" at bounding box center [175, 191] width 350 height 382
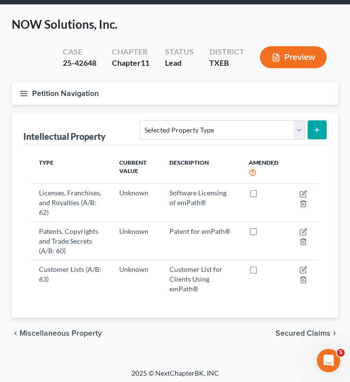
scroll to position [38, 0]
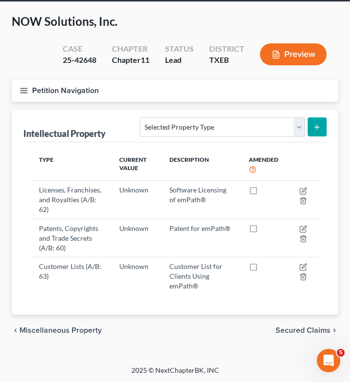
click at [21, 87] on icon "button" at bounding box center [23, 90] width 9 height 9
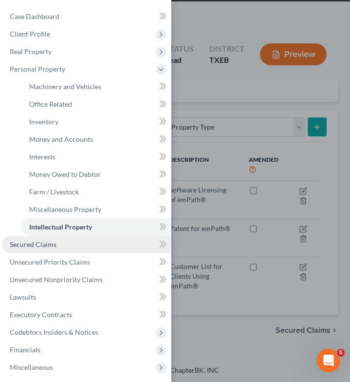
click at [71, 246] on link "Secured Claims" at bounding box center [87, 245] width 170 height 18
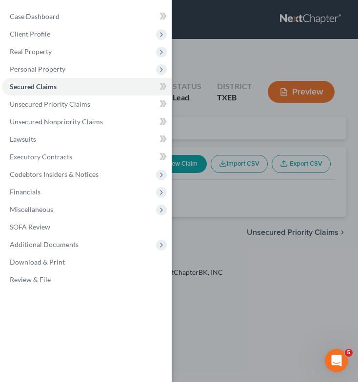
click at [259, 183] on div "Case Dashboard Payments Invoices Payments Payments Credit Report Client Profile" at bounding box center [179, 191] width 358 height 382
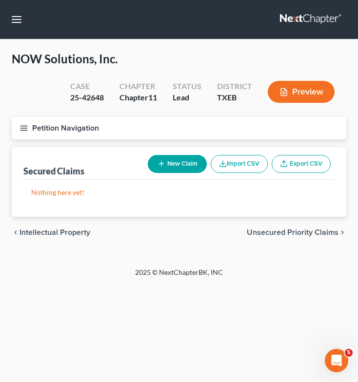
click at [26, 128] on line "button" at bounding box center [23, 128] width 7 height 0
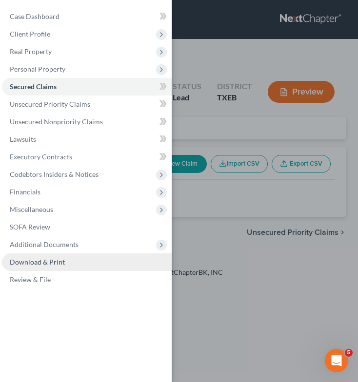
click at [61, 261] on span "Download & Print" at bounding box center [37, 262] width 55 height 8
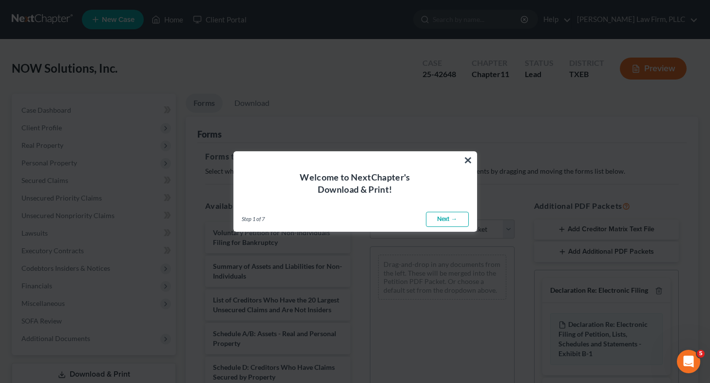
click at [358, 219] on link "Next →" at bounding box center [447, 220] width 43 height 16
select select "0"
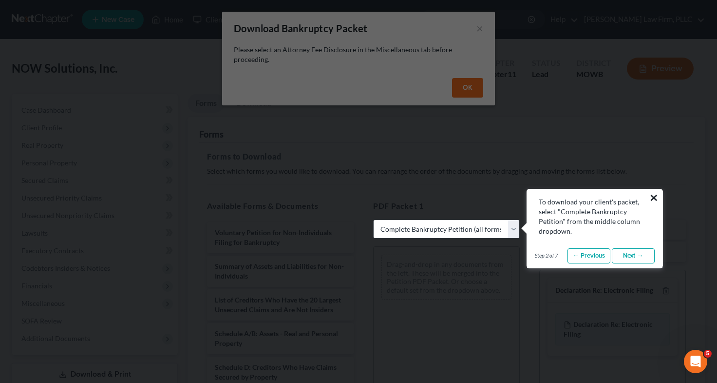
click at [358, 195] on button "×" at bounding box center [654, 198] width 9 height 16
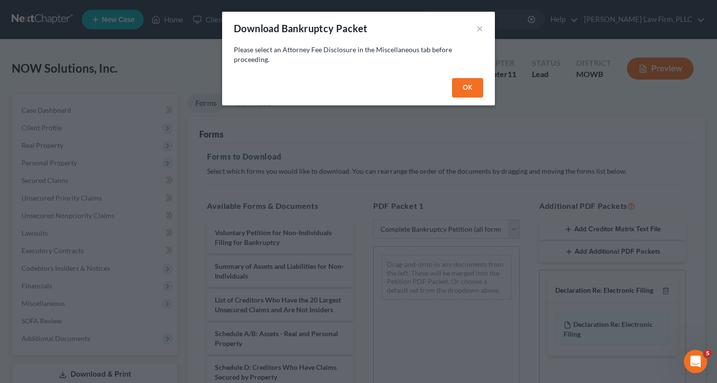
click at [358, 85] on button "OK" at bounding box center [467, 87] width 31 height 19
select select
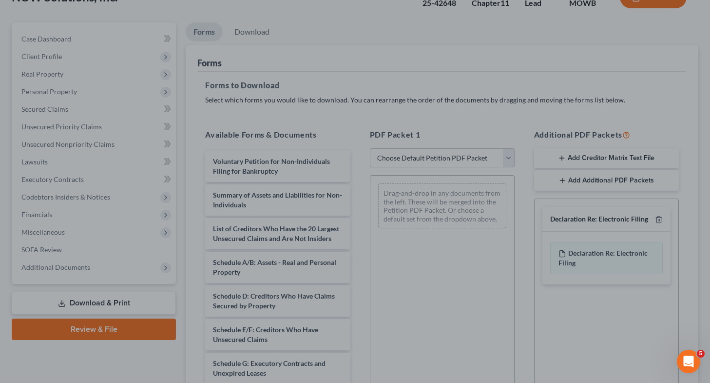
scroll to position [72, 0]
click at [308, 197] on div at bounding box center [355, 191] width 710 height 383
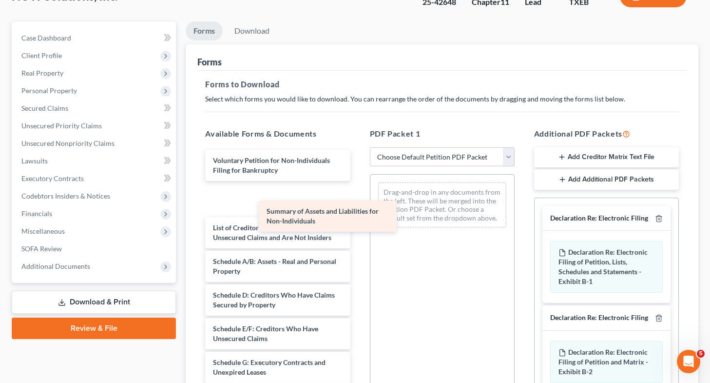
drag, startPoint x: 272, startPoint y: 197, endPoint x: 455, endPoint y: 275, distance: 198.5
click at [358, 275] on div "Summary of Assets and Liabilities for Non-Individuals Voluntary Petition for No…" at bounding box center [277, 360] width 160 height 420
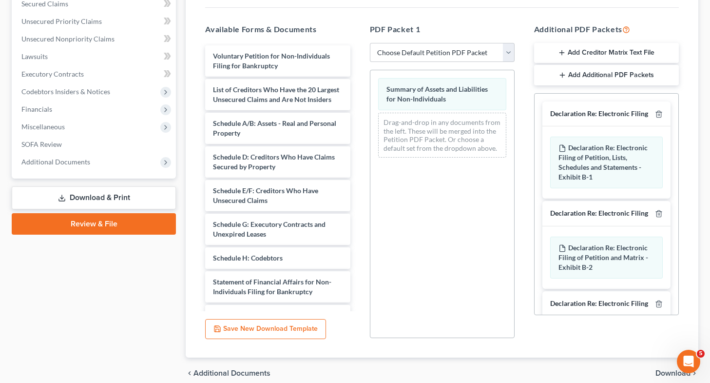
scroll to position [177, 0]
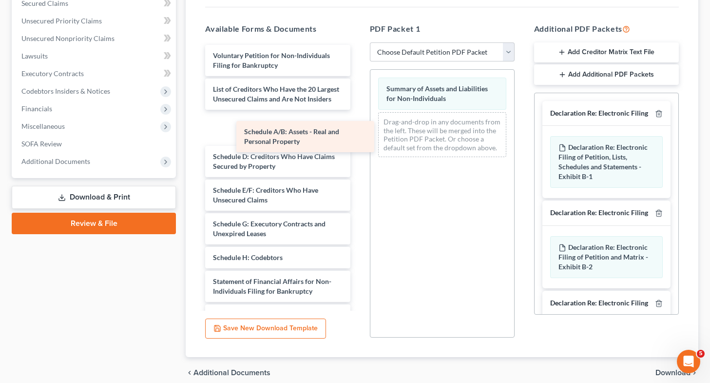
drag, startPoint x: 294, startPoint y: 140, endPoint x: 438, endPoint y: 173, distance: 147.4
click at [358, 173] on div "Schedule A/B: Assets - Real and Personal Property Voluntary Petition for Non-In…" at bounding box center [277, 238] width 160 height 386
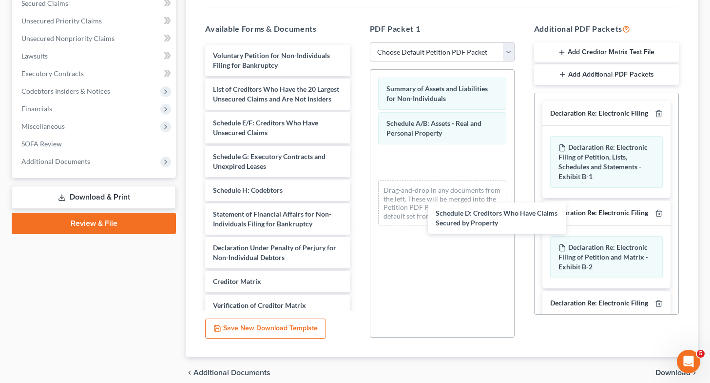
drag, startPoint x: 263, startPoint y: 129, endPoint x: 390, endPoint y: 166, distance: 132.5
click at [358, 210] on div "Schedule D: Creditors Who Have Claims Secured by Property Voluntary Petition fo…" at bounding box center [277, 204] width 160 height 319
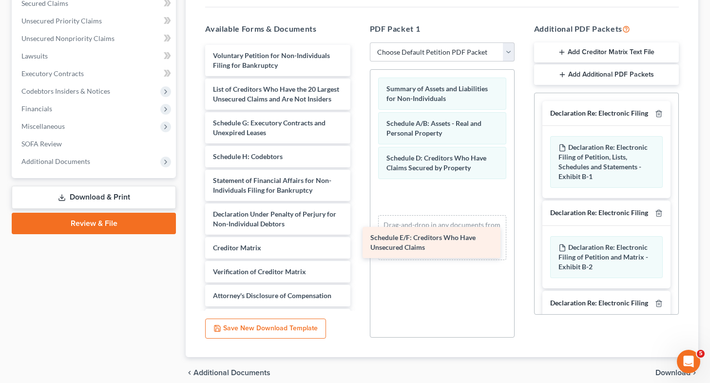
drag, startPoint x: 273, startPoint y: 138, endPoint x: 545, endPoint y: 319, distance: 325.9
click at [358, 319] on div "Schedule E/F: Creditors Who Have Unsecured Claims Voluntary Petition for Non-In…" at bounding box center [277, 187] width 160 height 285
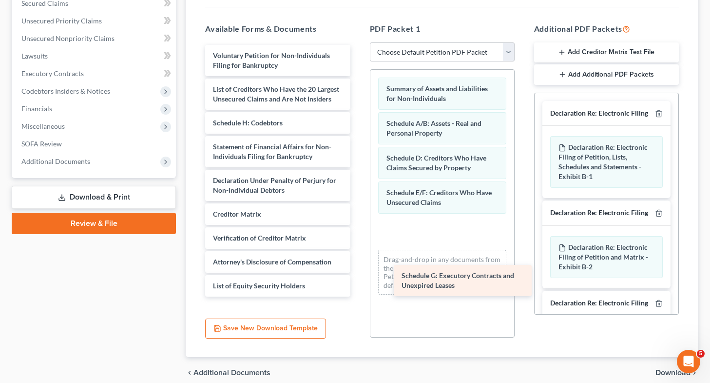
drag, startPoint x: 278, startPoint y: 142, endPoint x: 466, endPoint y: 285, distance: 236.6
click at [358, 285] on div "Schedule G: Executory Contracts and Unexpired Leases Voluntary Petition for Non…" at bounding box center [277, 170] width 160 height 251
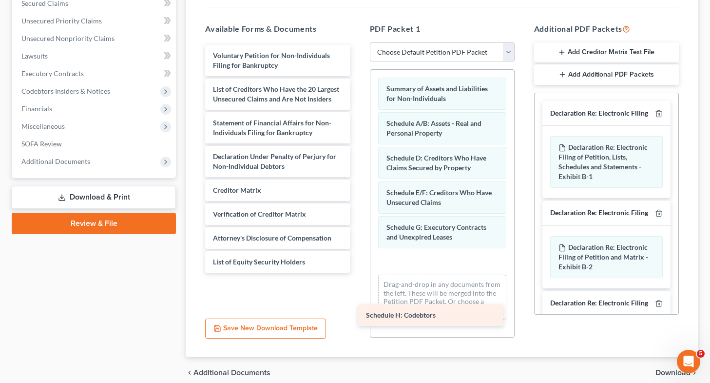
drag, startPoint x: 261, startPoint y: 121, endPoint x: 438, endPoint y: 270, distance: 232.1
click at [358, 270] on div "Schedule H: Codebtors Voluntary Petition for Non-Individuals Filing for Bankrup…" at bounding box center [277, 159] width 160 height 228
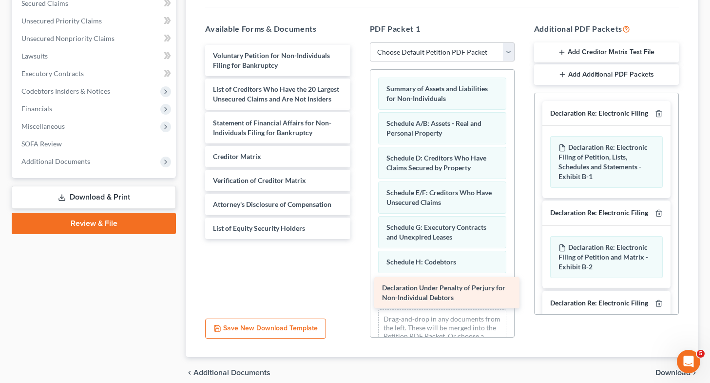
drag, startPoint x: 248, startPoint y: 156, endPoint x: 417, endPoint y: 288, distance: 214.3
click at [358, 239] on div "Declaration Under Penalty of Perjury for Non-Individual Debtors Voluntary Petit…" at bounding box center [277, 142] width 160 height 194
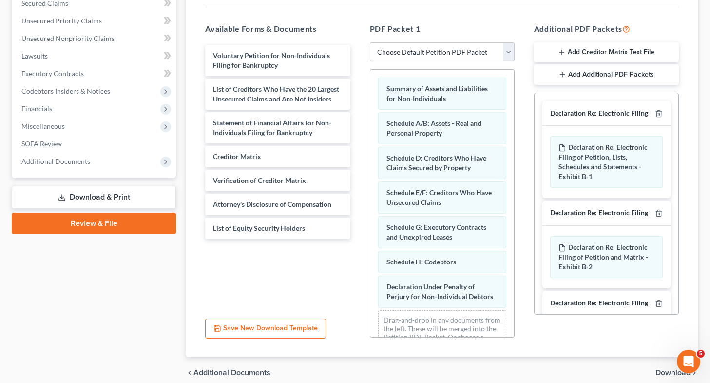
click at [662, 371] on span "Download" at bounding box center [672, 372] width 35 height 8
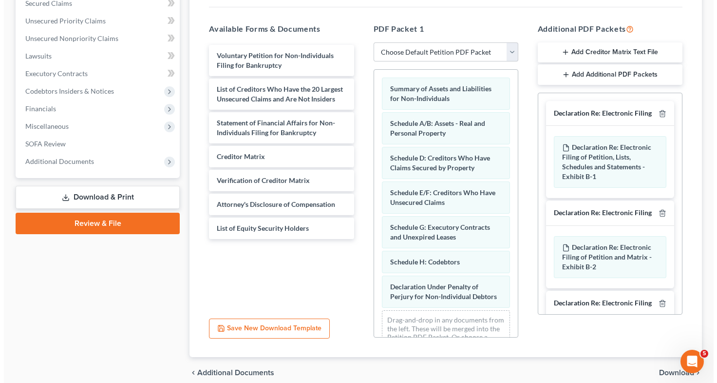
scroll to position [73, 0]
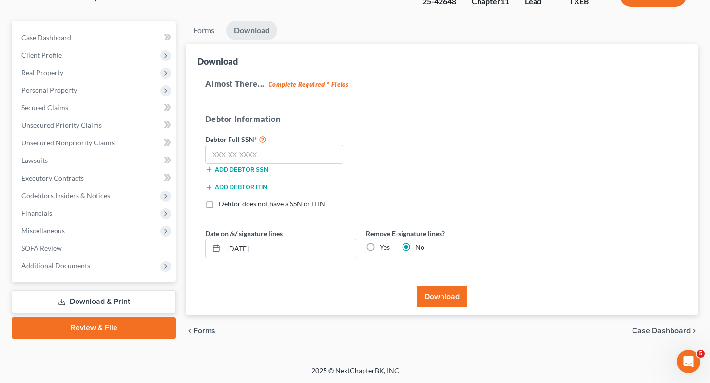
click at [380, 249] on label "Yes" at bounding box center [385, 247] width 10 height 10
click at [384, 249] on input "Yes" at bounding box center [387, 245] width 6 height 6
radio input "true"
radio input "false"
click at [435, 295] on button "Download" at bounding box center [442, 296] width 51 height 21
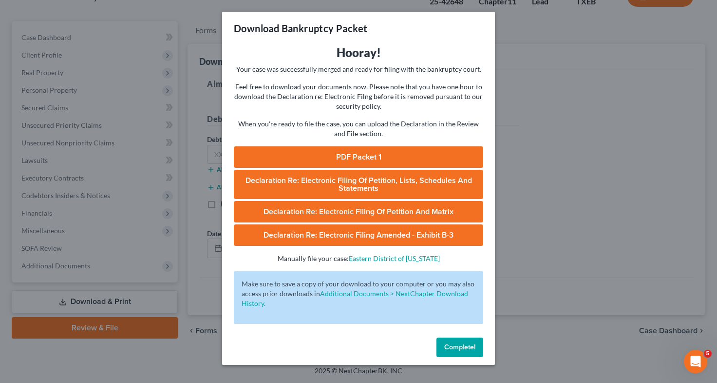
click at [385, 163] on link "PDF Packet 1" at bounding box center [359, 156] width 250 height 21
